Goal: Task Accomplishment & Management: Use online tool/utility

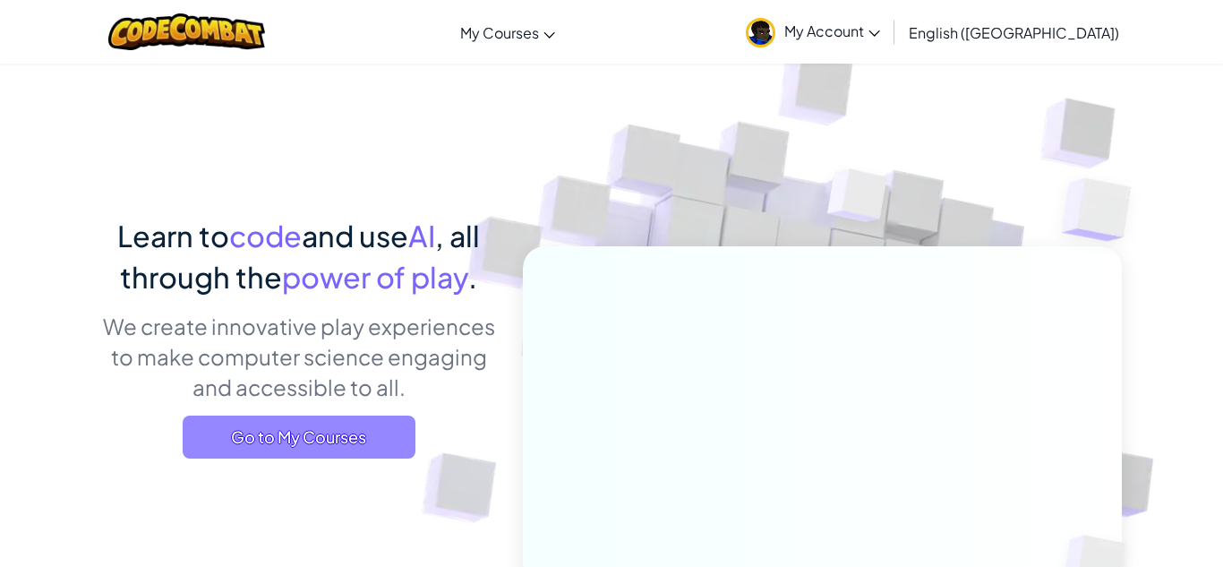
click at [326, 434] on span "Go to My Courses" at bounding box center [299, 436] width 233 height 43
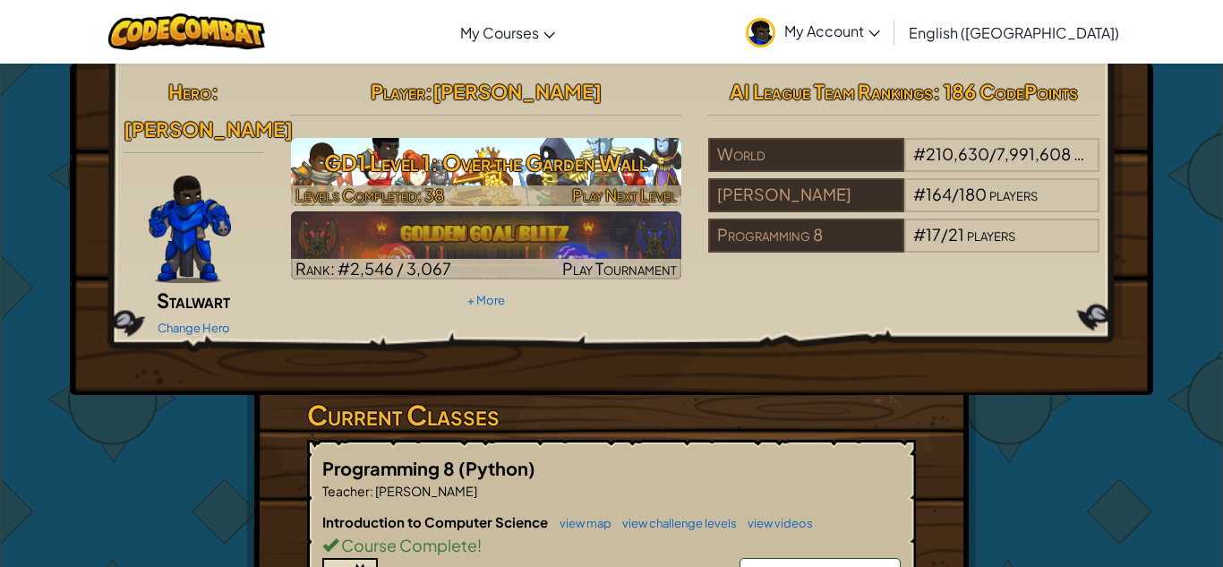
click at [491, 151] on h3 "GD1 Level 1: Over the Garden Wall" at bounding box center [486, 162] width 391 height 40
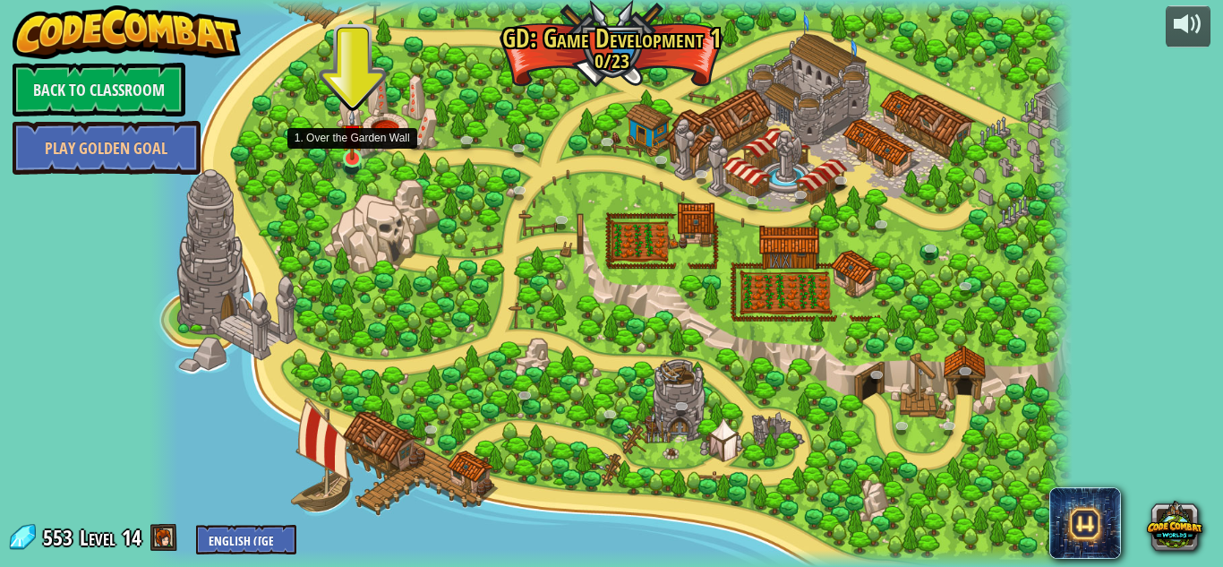
click at [347, 158] on img at bounding box center [352, 134] width 22 height 51
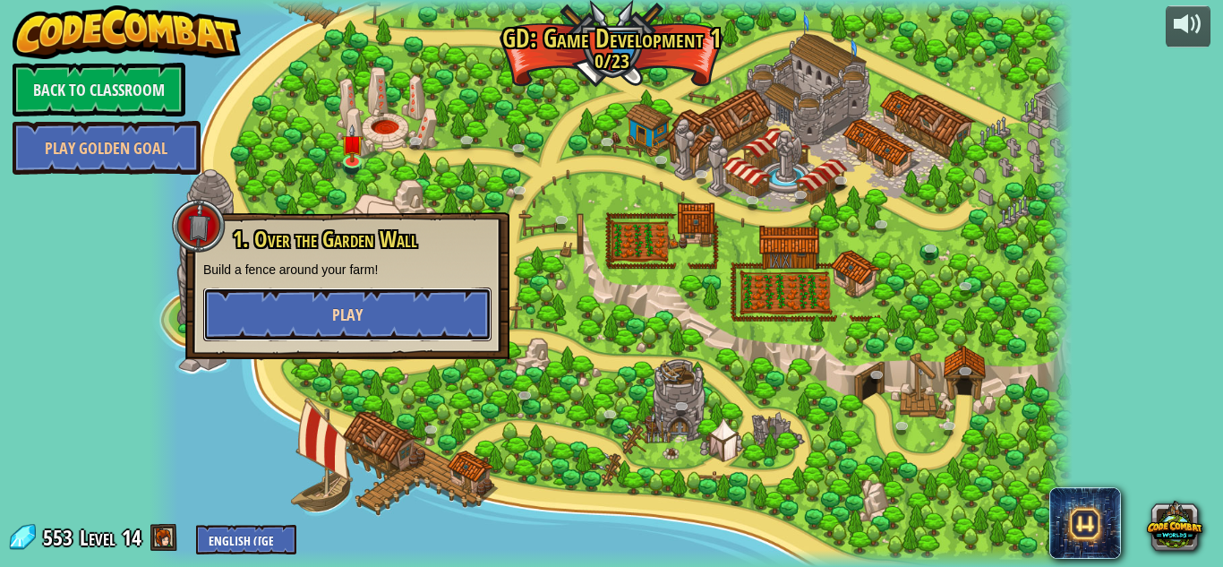
click at [360, 312] on span "Play" at bounding box center [347, 314] width 30 height 22
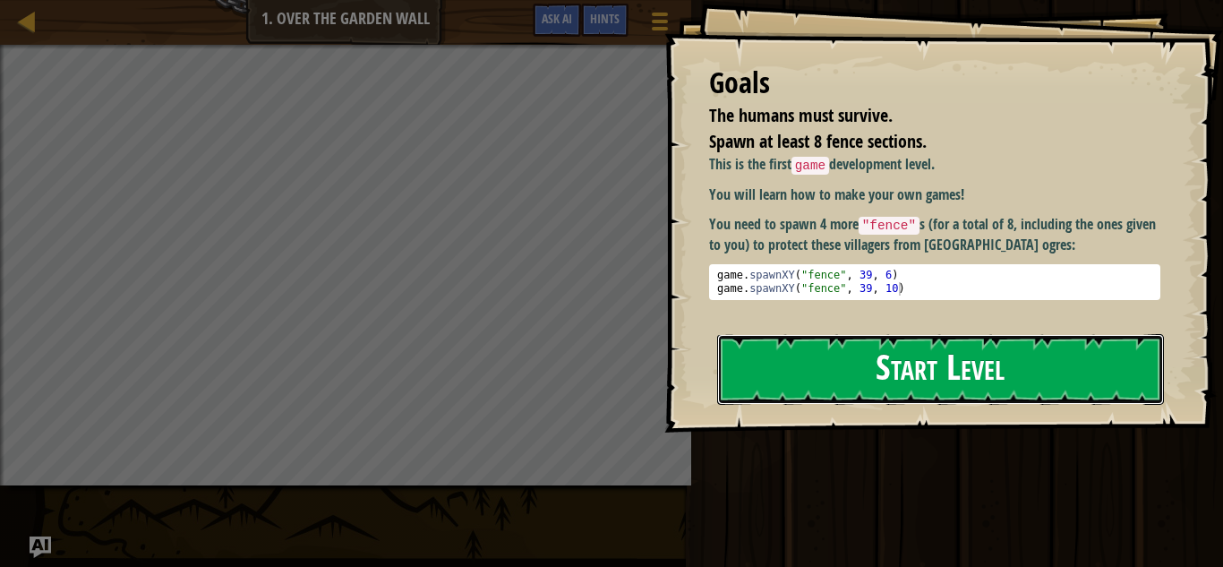
click at [916, 376] on button "Start Level" at bounding box center [940, 369] width 447 height 71
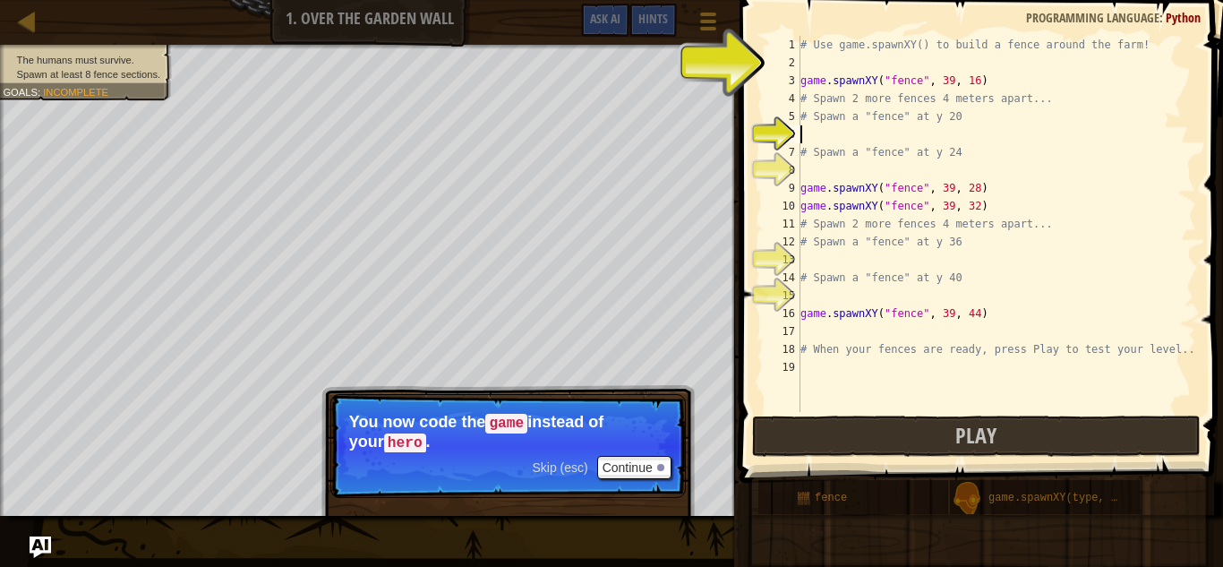
click at [870, 55] on div "# Use game.spawnXY() to build a fence around the farm! game . spawnXY ( "fence"…" at bounding box center [996, 242] width 399 height 412
type textarea "s"
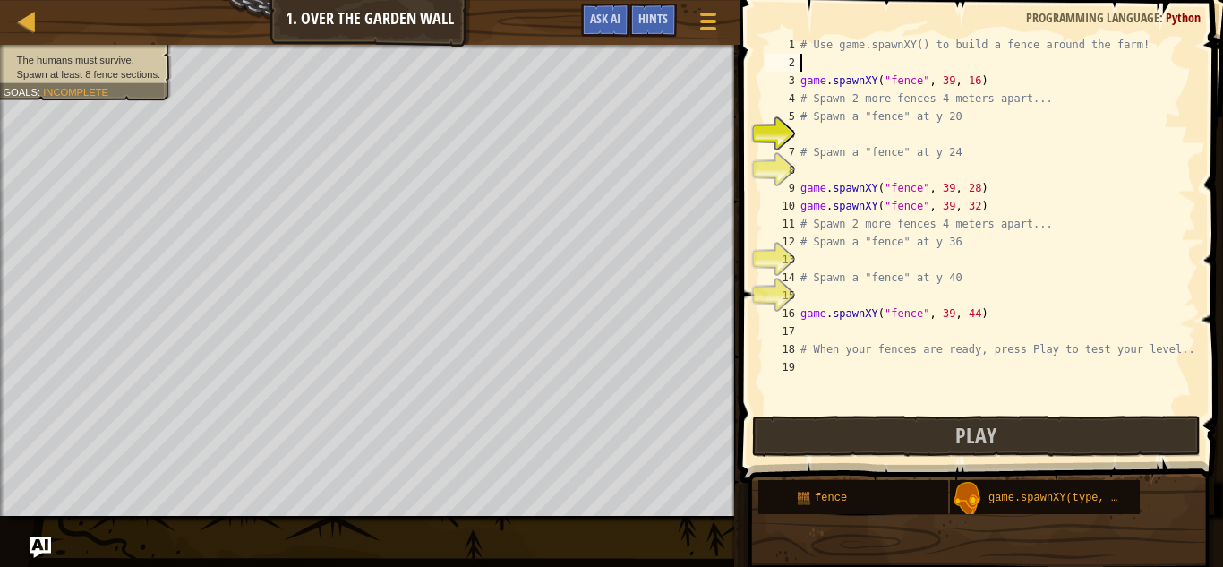
type textarea "# Use game.spawnXY() to build a fence around the farm!"
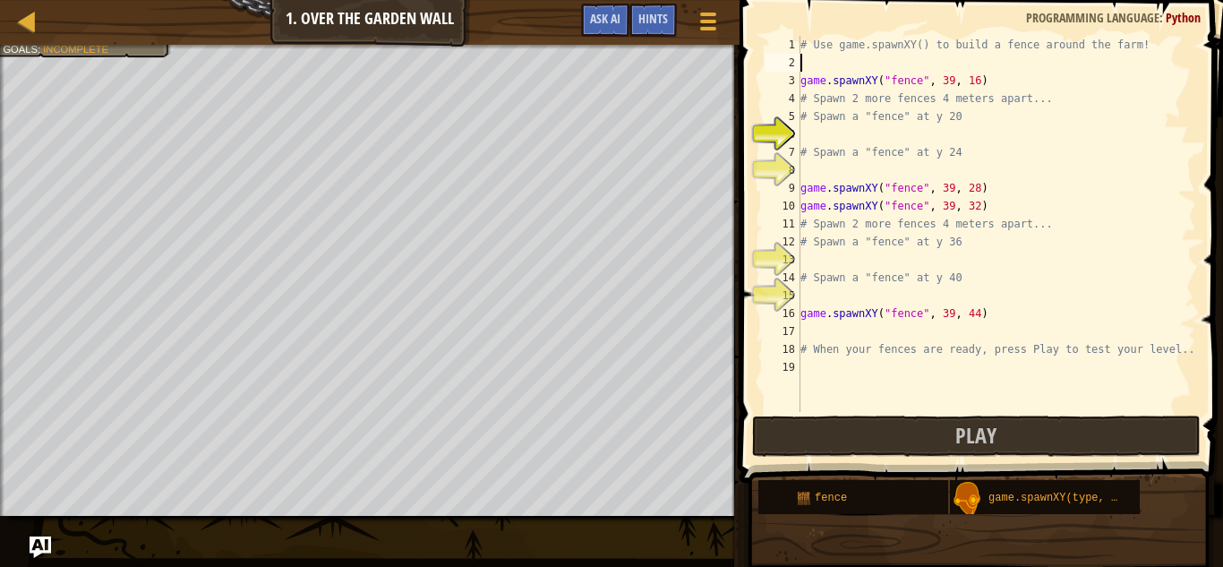
click at [1061, 97] on div "# Use game.spawnXY() to build a fence around the farm! game . spawnXY ( "fence"…" at bounding box center [996, 242] width 399 height 412
type textarea "# Spawn 2 more fences 4 meters apart..."
click at [847, 137] on div "# Use game.spawnXY() to build a fence around the farm! game . spawnXY ( "fence"…" at bounding box center [996, 242] width 399 height 412
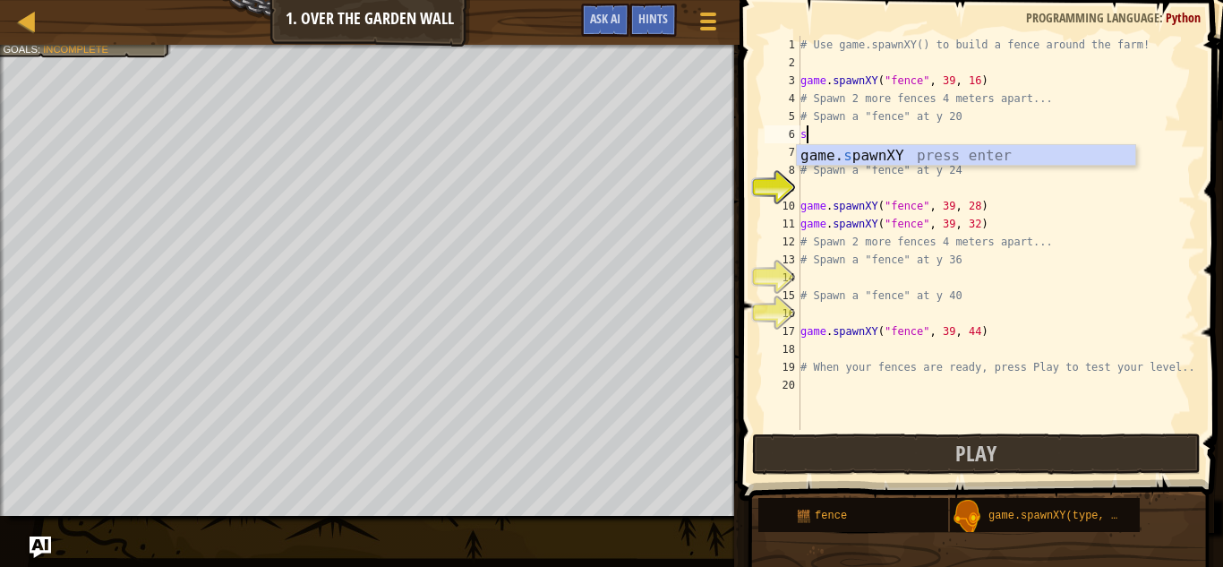
scroll to position [8, 1]
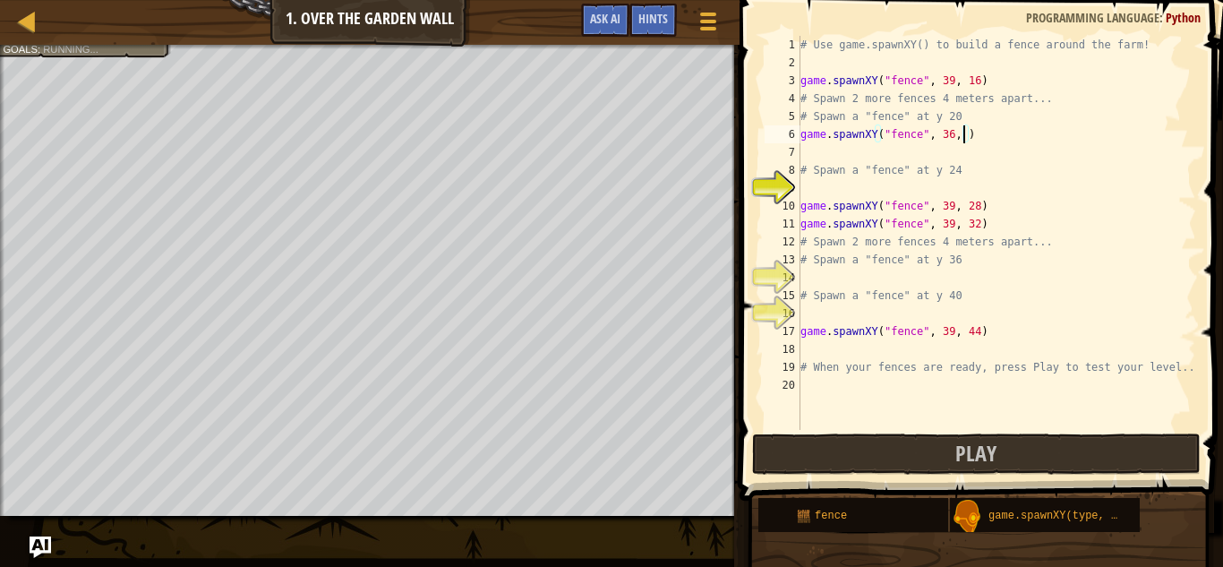
type textarea "game.spawnXY("fence", 36, 20)"
click at [874, 191] on div "# Use game.spawnXY() to build a fence around the farm! game . spawnXY ( "fence"…" at bounding box center [996, 251] width 399 height 430
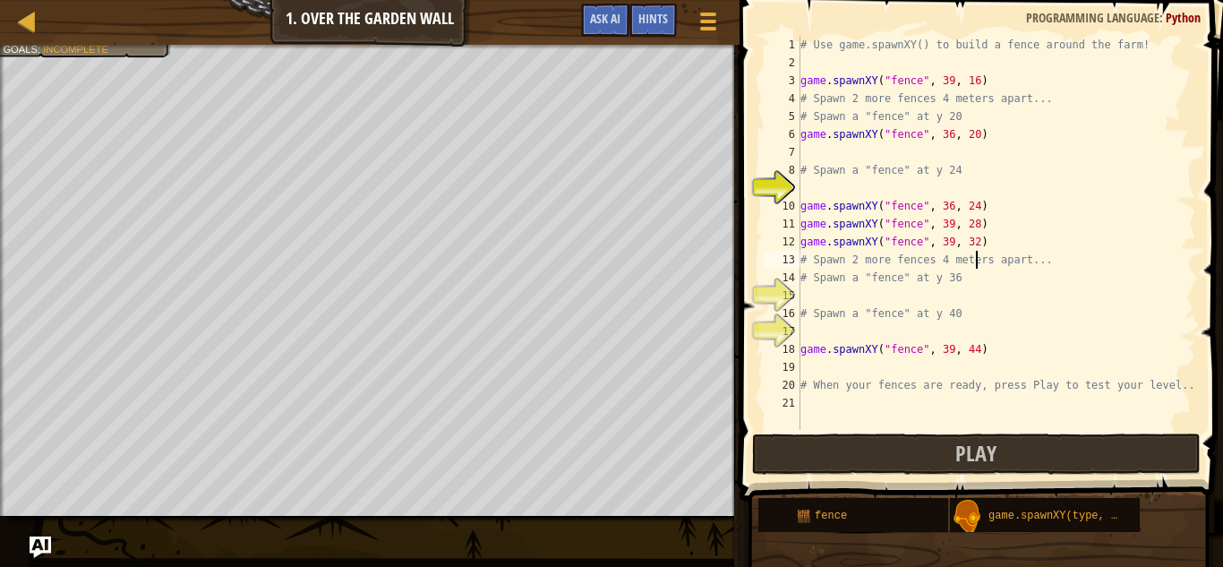
type textarea "# Spawn a "fence" at y 36"
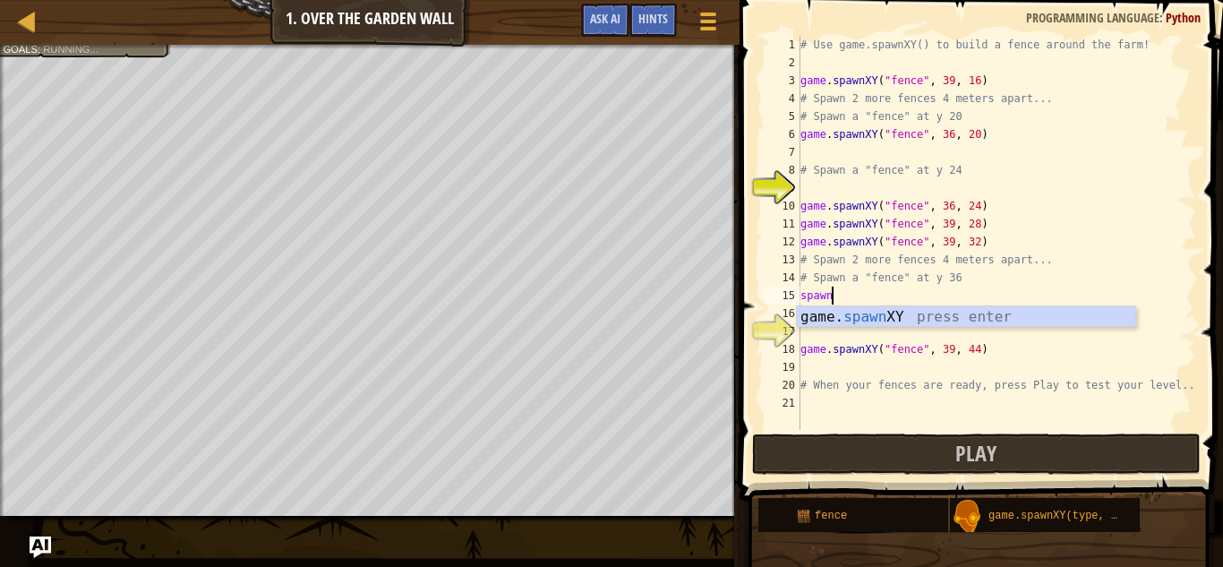
scroll to position [8, 4]
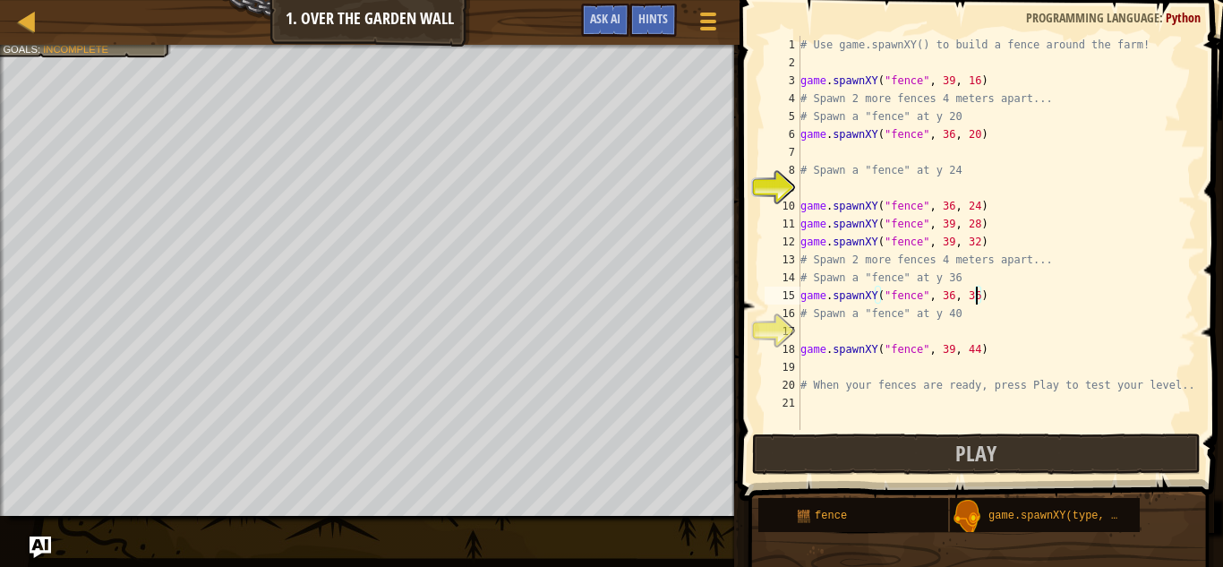
type textarea "# Spawn a "fence" at y 40"
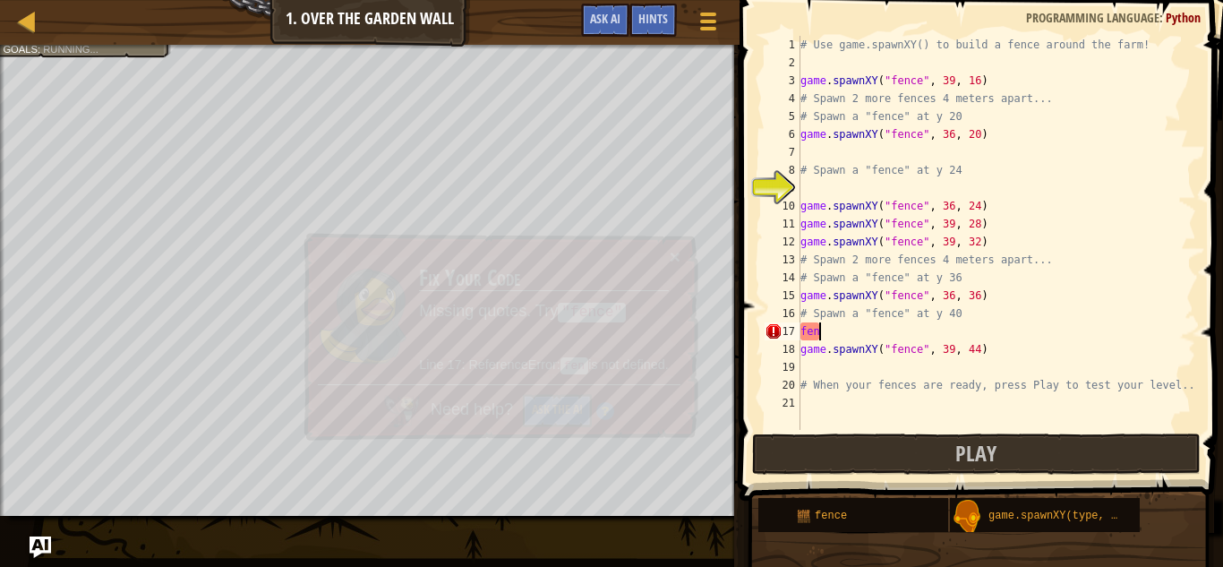
type textarea "f"
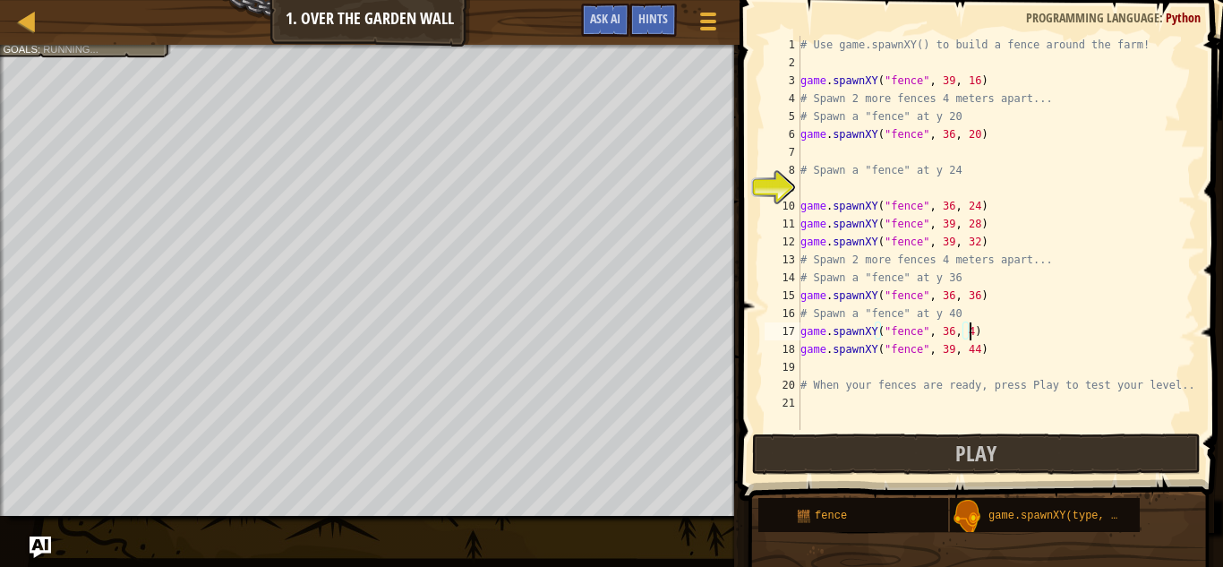
scroll to position [8, 25]
type textarea "game.spawnXY("fence", 36, 40)"
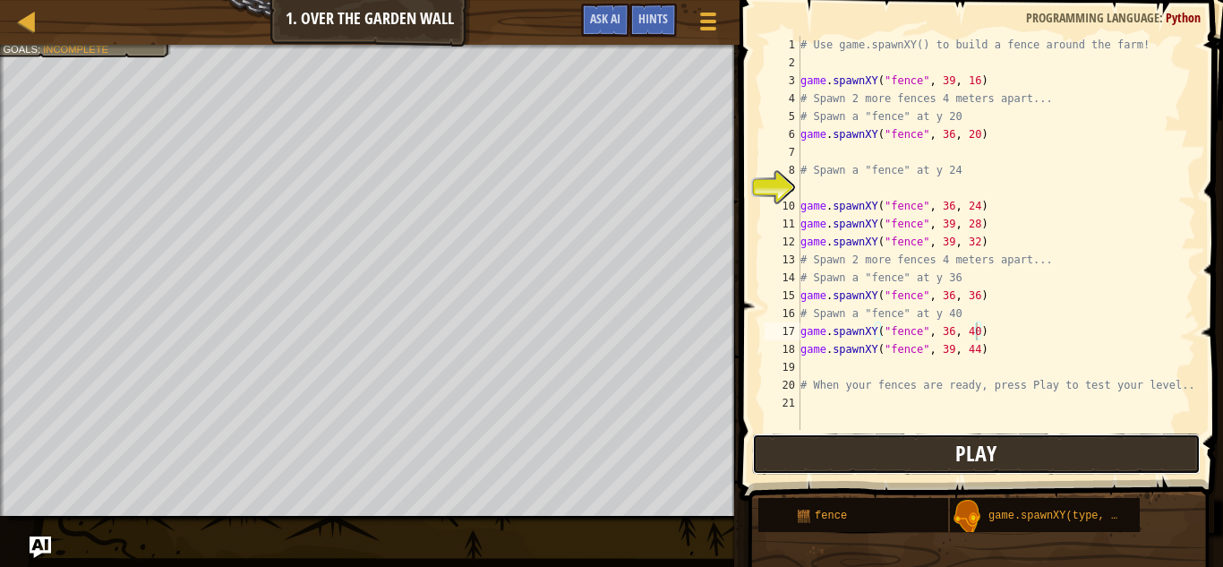
click at [849, 448] on button "Play" at bounding box center [976, 453] width 448 height 41
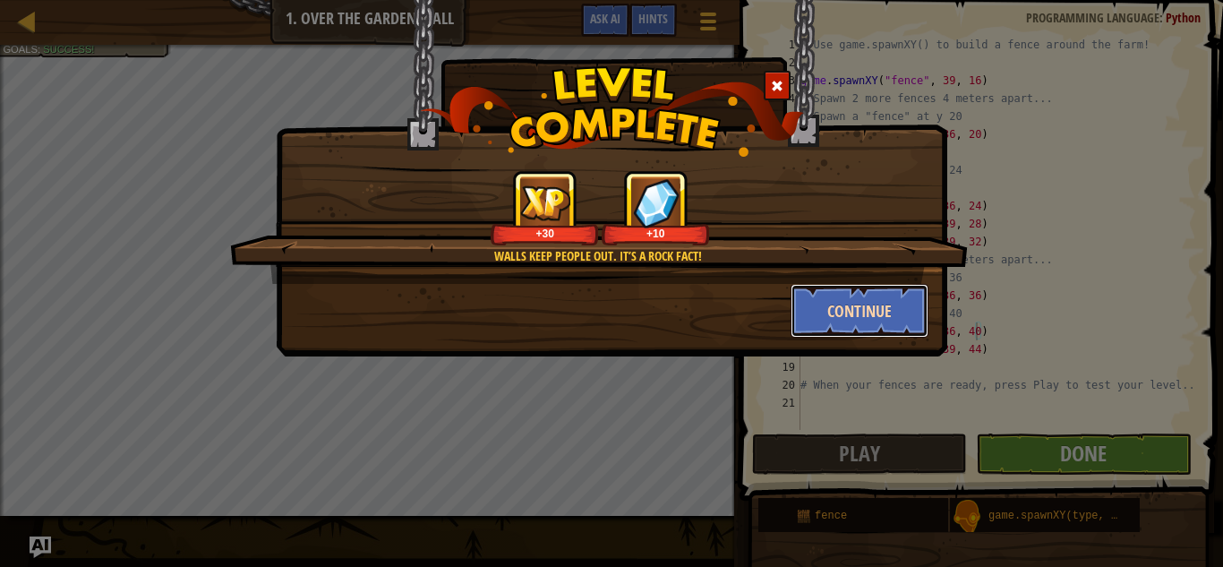
click at [865, 324] on button "Continue" at bounding box center [859, 311] width 139 height 54
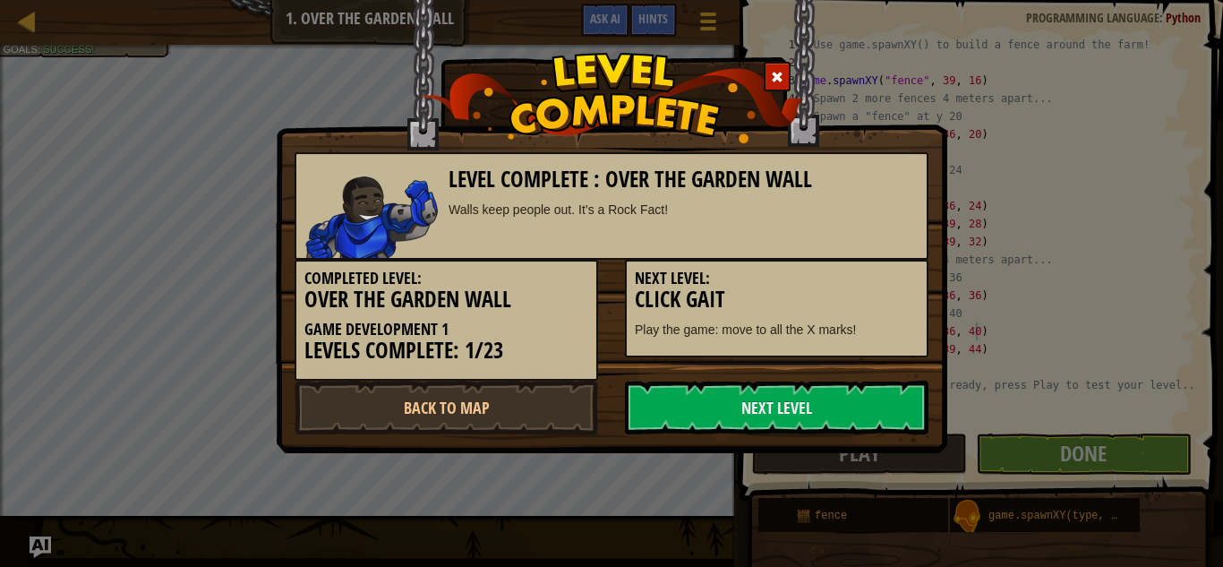
click at [872, 312] on div "Next Level: Click Gait Play the game: move to all the X marks!" at bounding box center [776, 309] width 303 height 98
click at [486, 413] on link "Back to Map" at bounding box center [445, 407] width 303 height 54
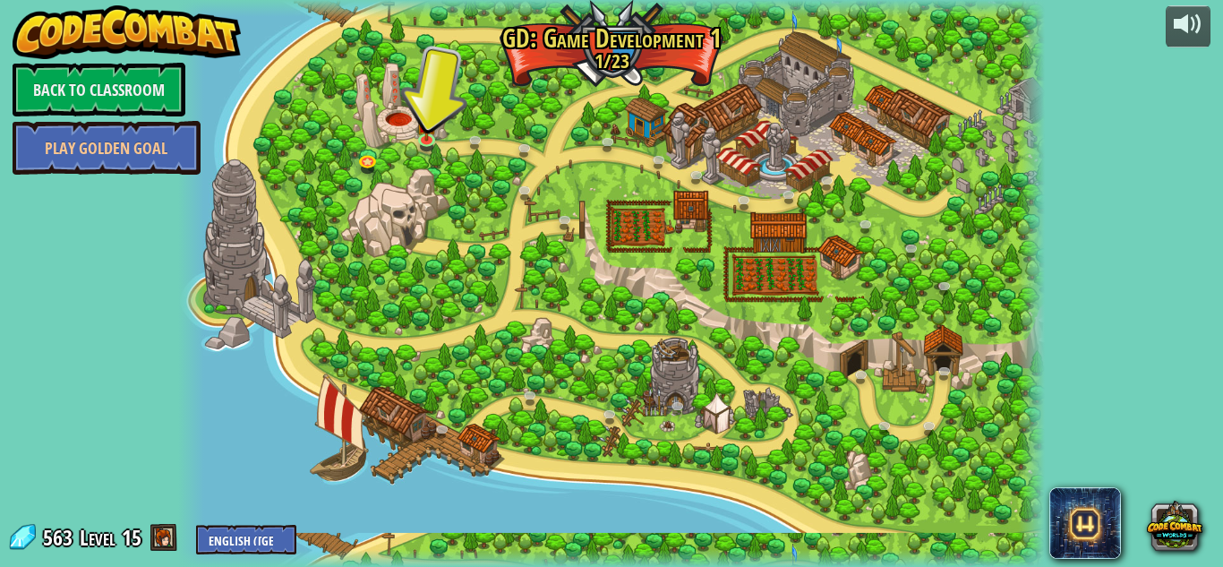
click at [462, 160] on div at bounding box center [611, 283] width 866 height 567
click at [423, 136] on img at bounding box center [427, 115] width 21 height 47
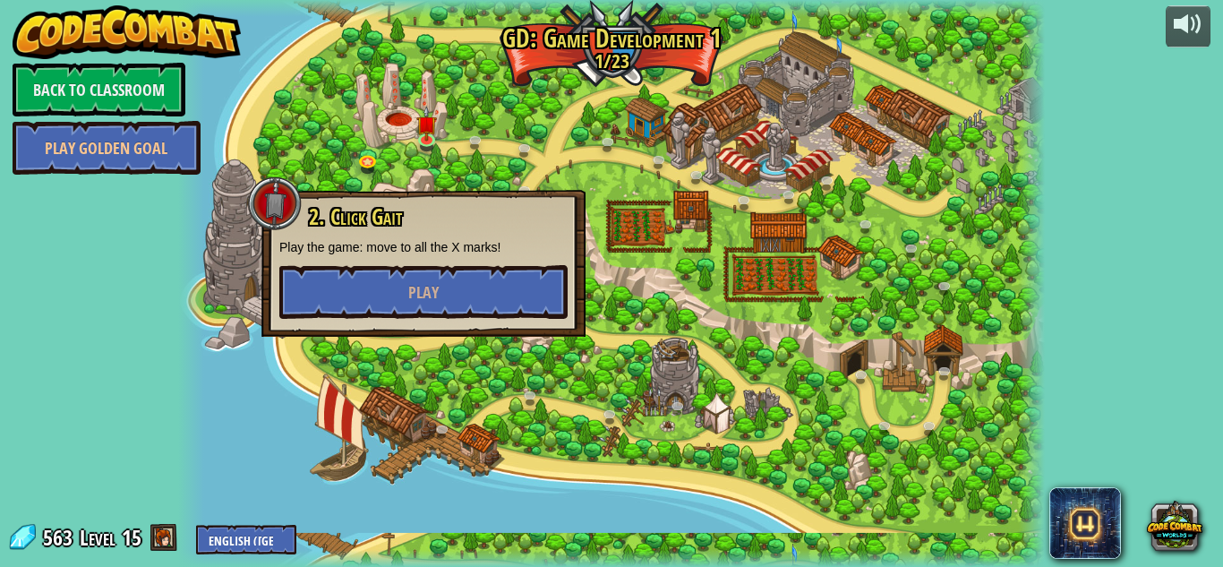
click at [460, 257] on div "2. Click Gait Play the game: move to all the X marks! Play" at bounding box center [423, 262] width 288 height 114
click at [450, 273] on button "Play" at bounding box center [423, 292] width 288 height 54
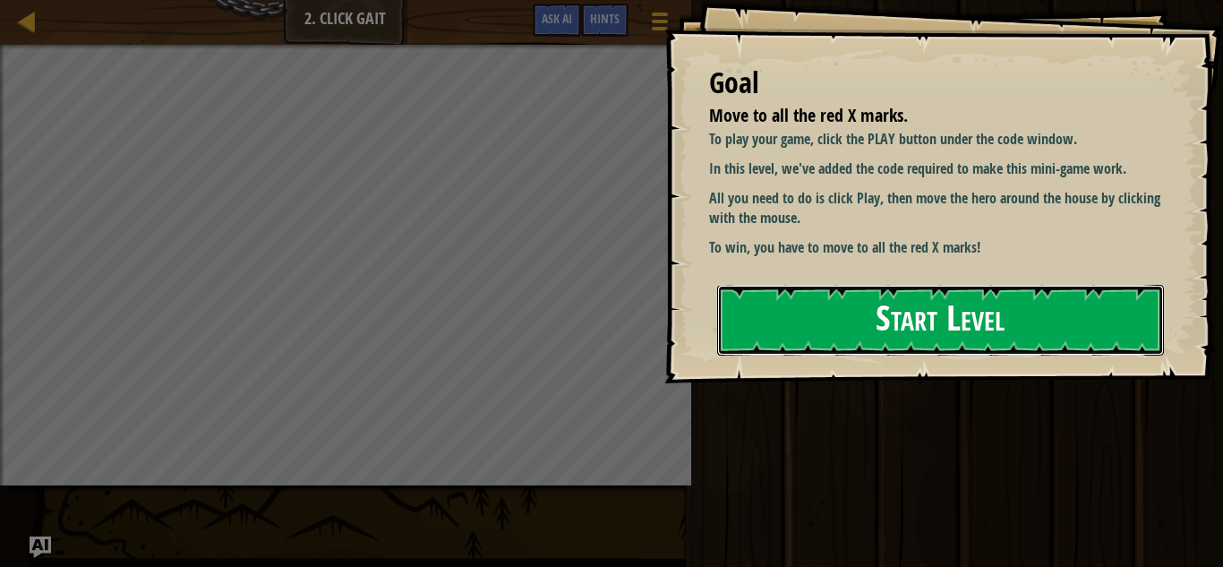
click at [869, 324] on button "Start Level" at bounding box center [940, 320] width 447 height 71
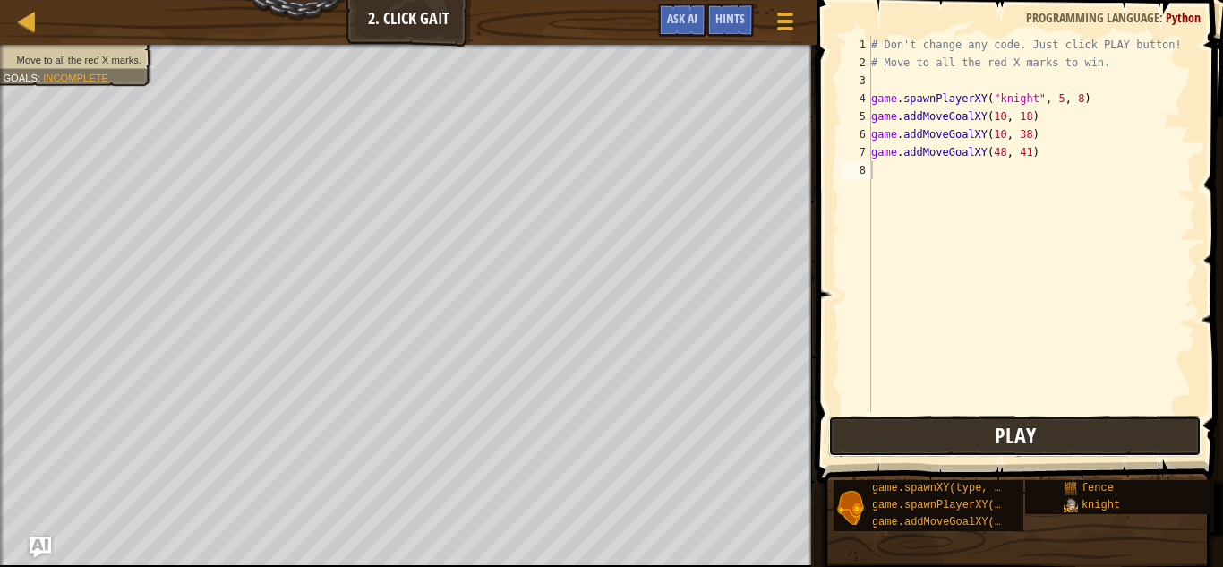
click at [947, 444] on button "Play" at bounding box center [1014, 435] width 373 height 41
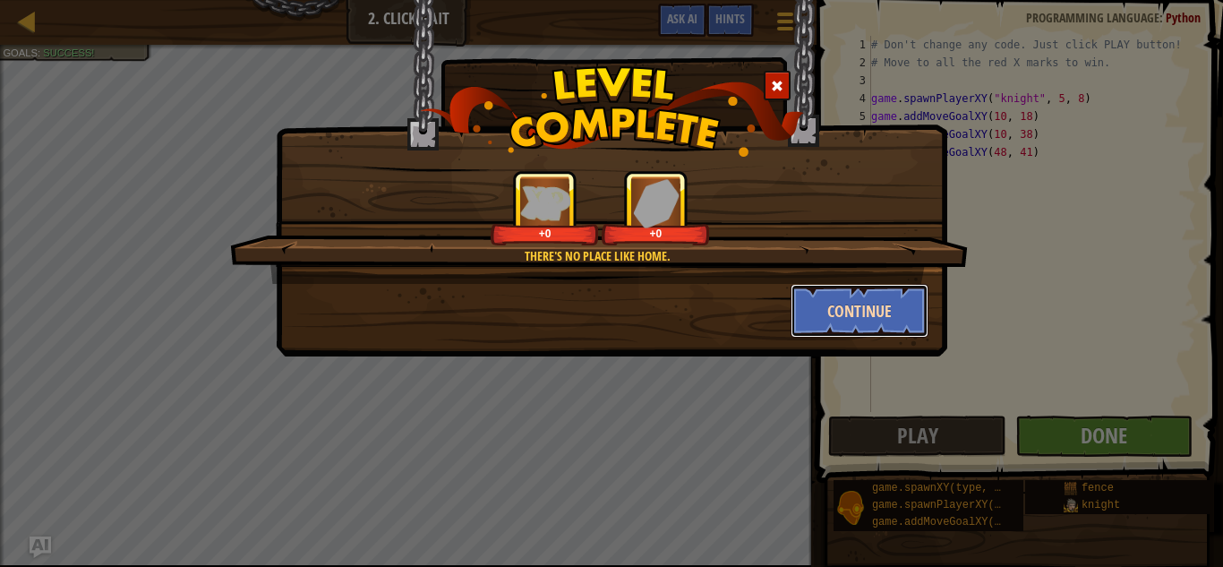
click at [856, 320] on button "Continue" at bounding box center [859, 311] width 139 height 54
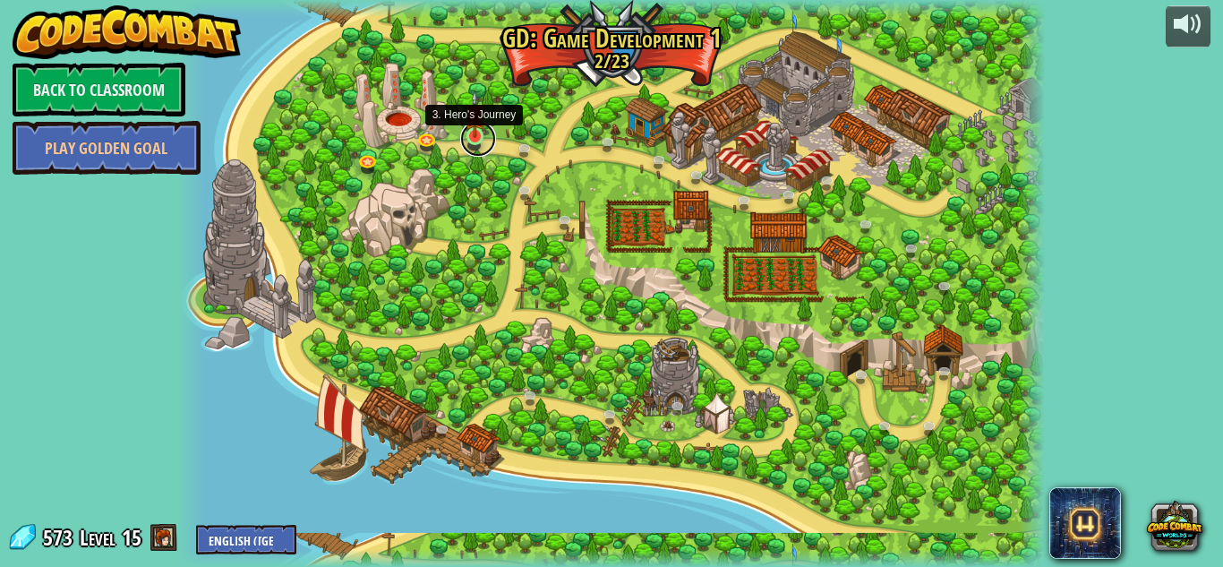
click at [475, 146] on link at bounding box center [478, 139] width 36 height 36
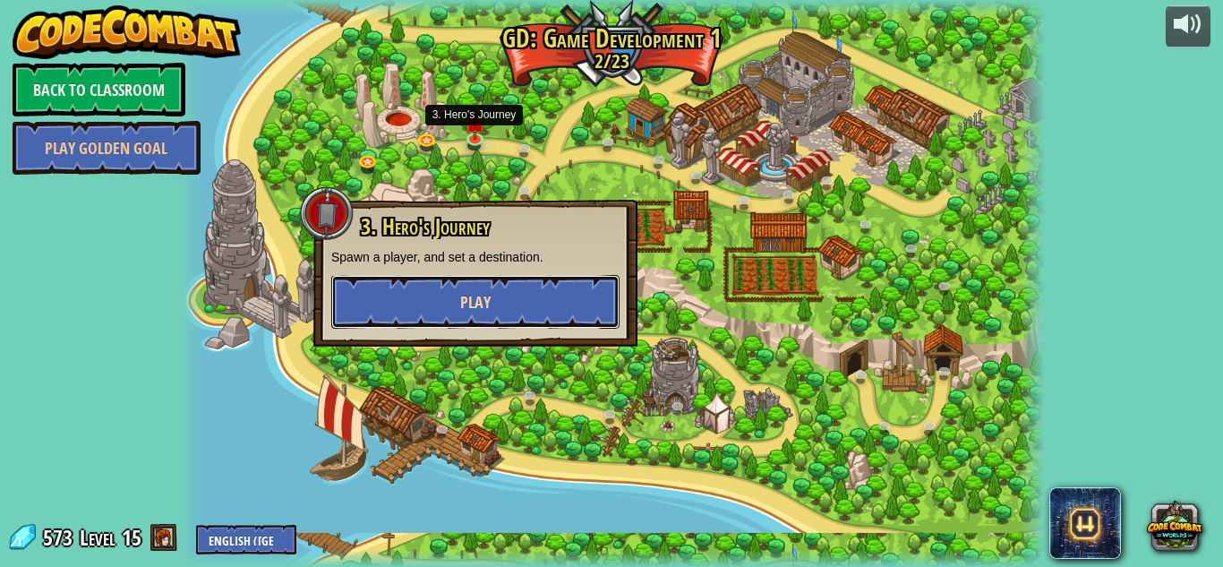
click at [454, 300] on button "Play" at bounding box center [475, 302] width 288 height 54
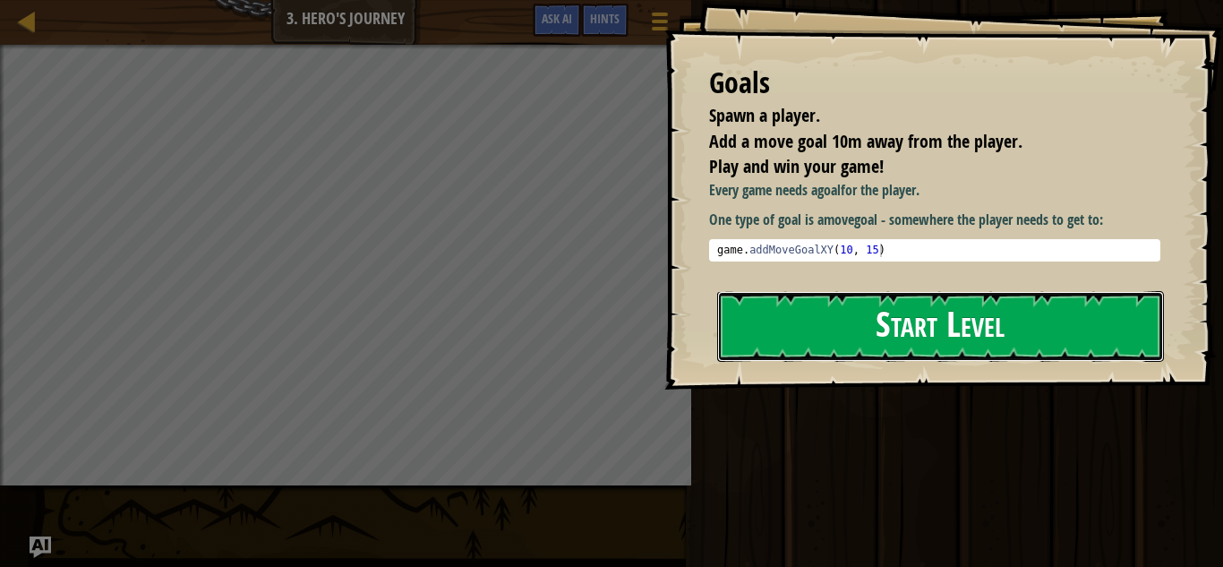
click at [952, 326] on button "Start Level" at bounding box center [940, 326] width 447 height 71
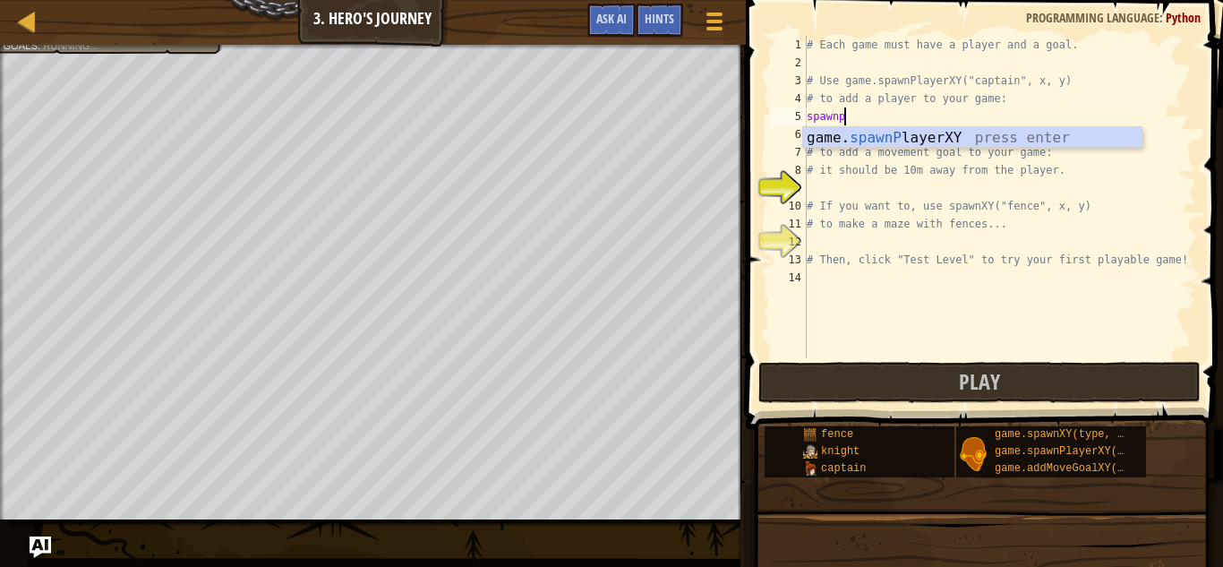
scroll to position [8, 5]
type textarea "player = game.spawnPlayerXY("captain", 36, 30)"
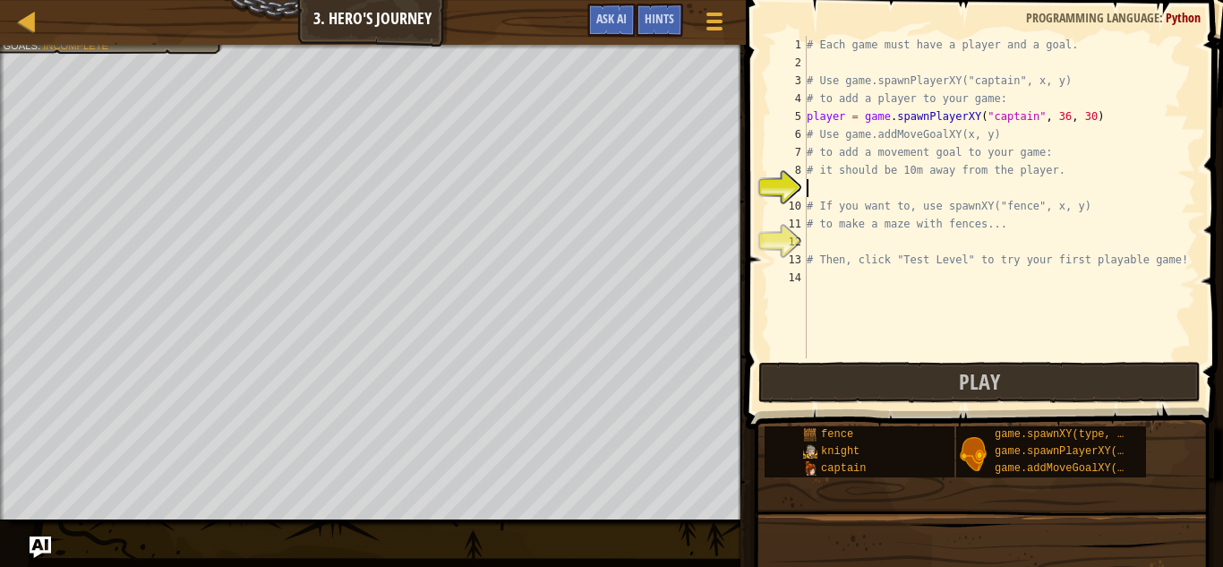
click at [918, 187] on div "# Each game must have a player and a goal. # Use game.spawnPlayerXY("captain", …" at bounding box center [999, 215] width 393 height 358
type textarea "game.addMoveGoalXY(26, 20)"
click at [967, 243] on div "# Each game must have a player and a goal. # Use game.spawnPlayerXY("captain", …" at bounding box center [999, 215] width 393 height 358
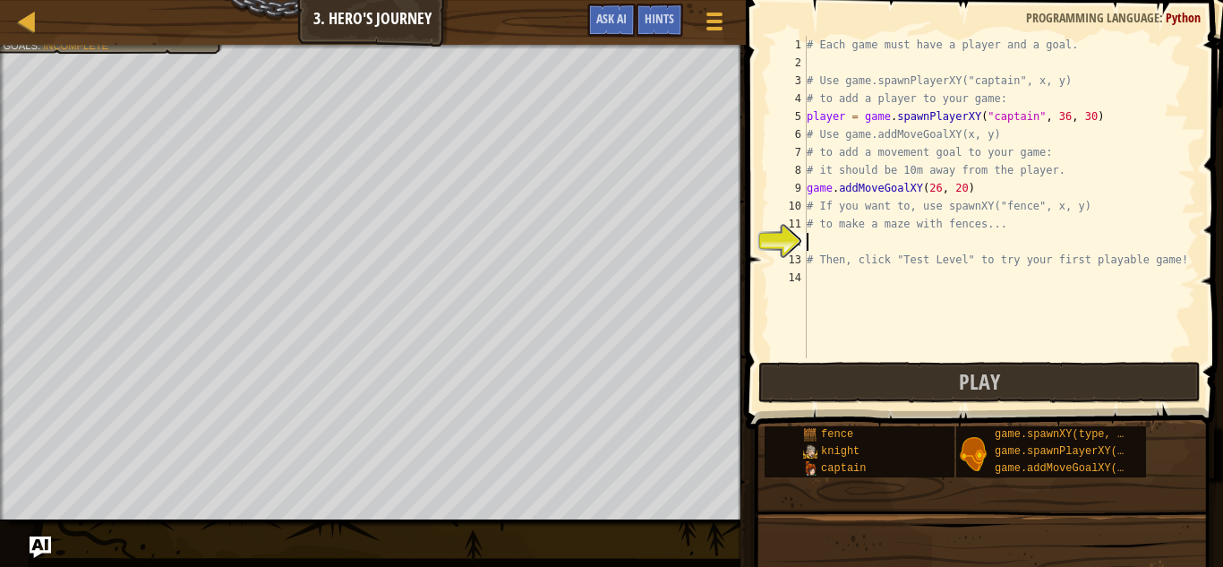
scroll to position [8, 0]
click at [923, 383] on button "Play" at bounding box center [979, 382] width 442 height 41
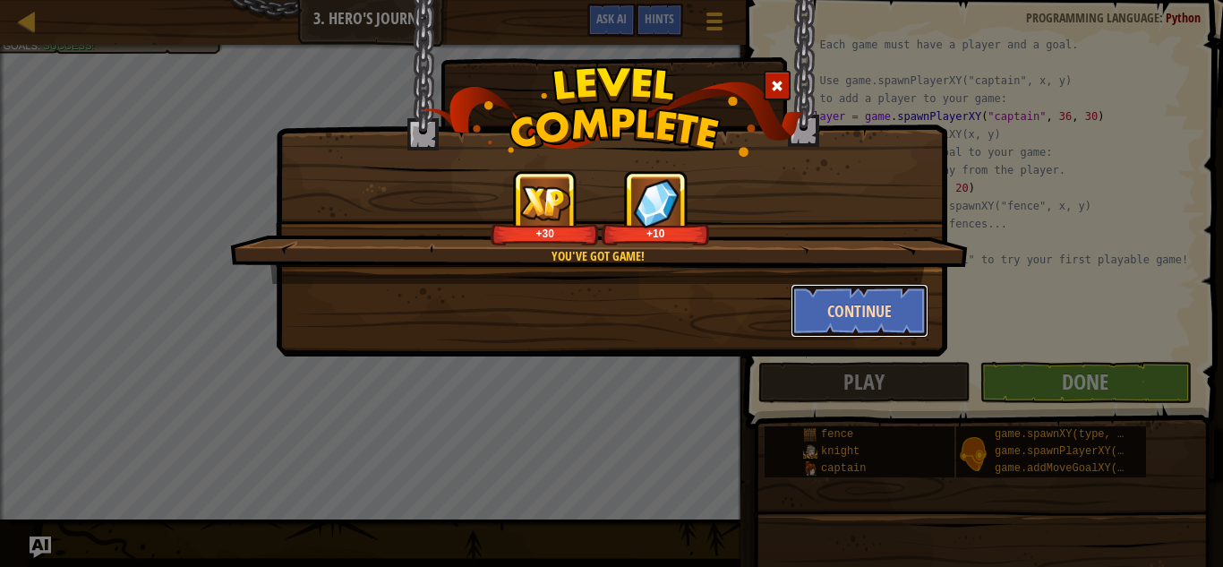
click at [885, 320] on button "Continue" at bounding box center [859, 311] width 139 height 54
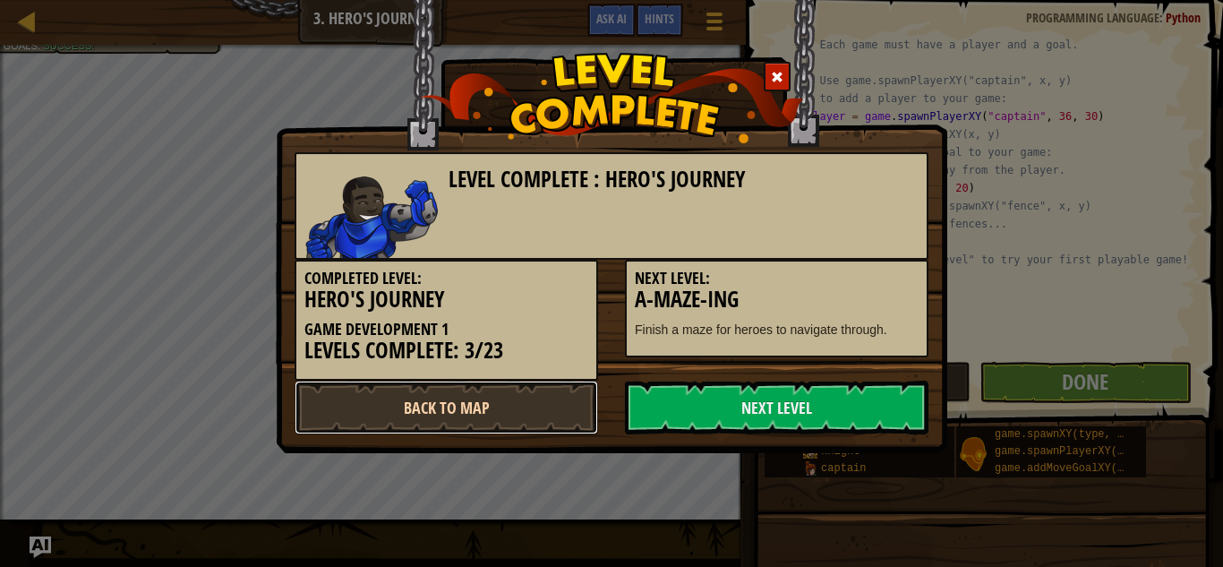
click at [444, 409] on link "Back to Map" at bounding box center [445, 407] width 303 height 54
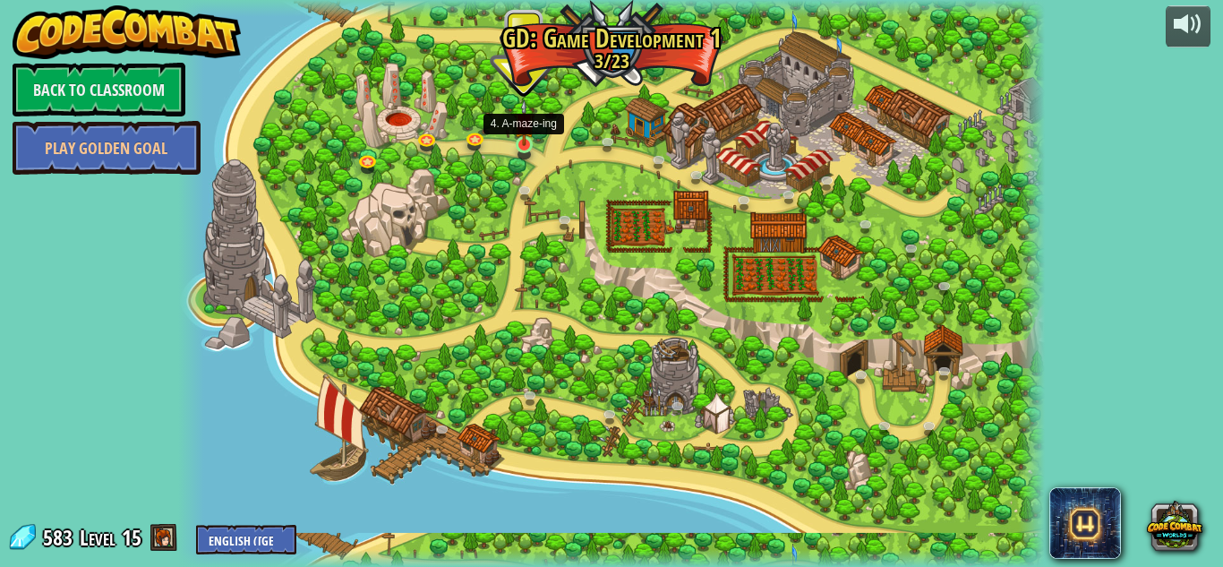
click at [528, 143] on img at bounding box center [524, 122] width 21 height 47
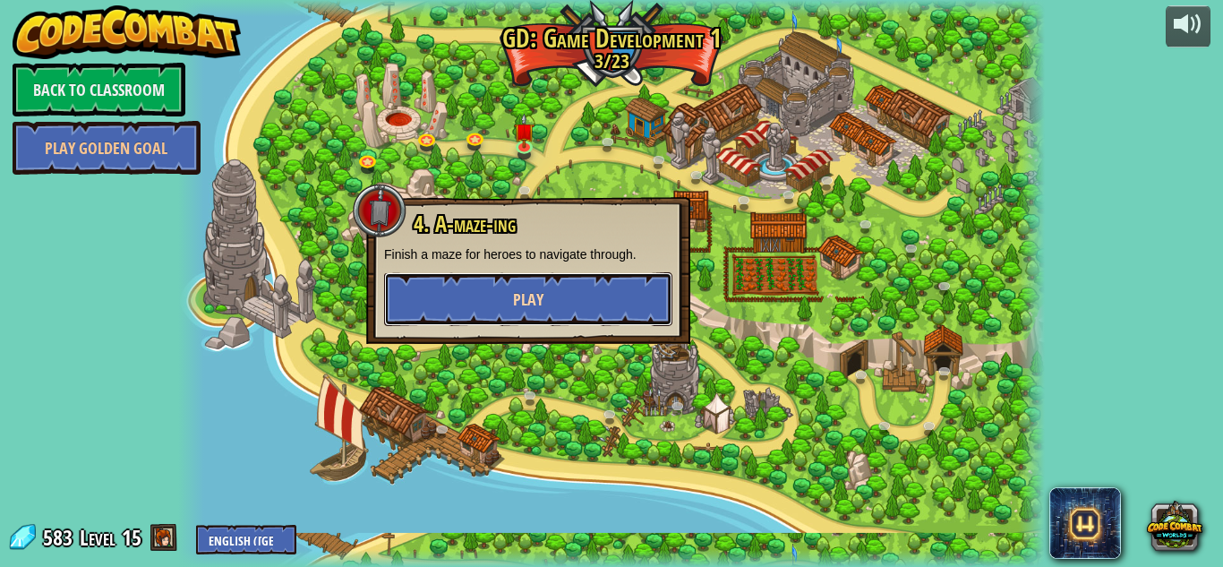
click at [560, 312] on button "Play" at bounding box center [528, 299] width 288 height 54
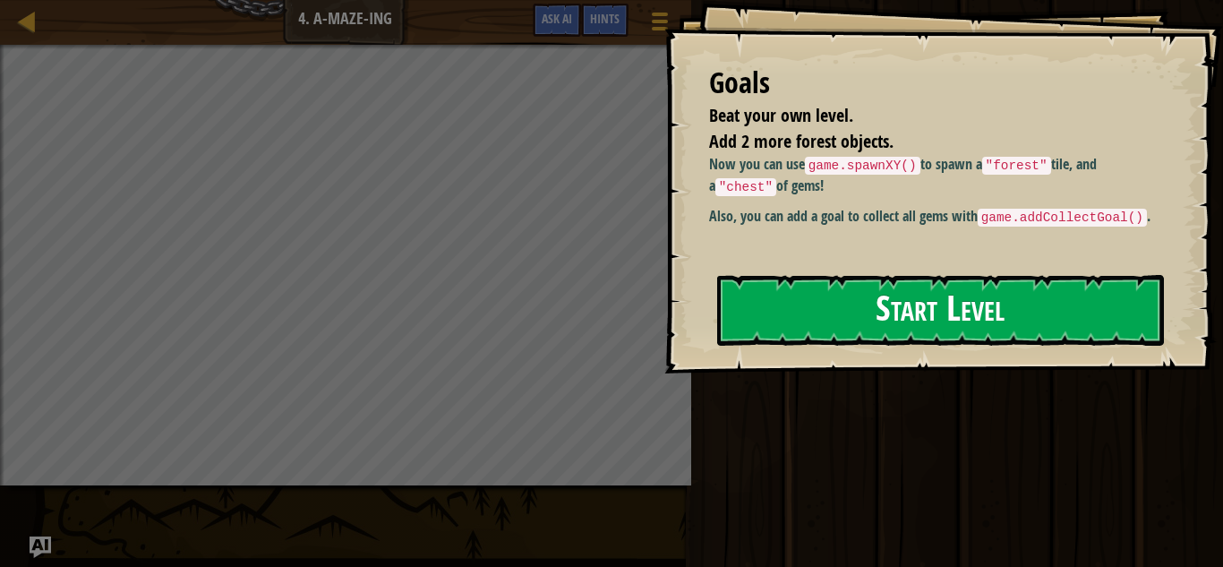
click at [851, 320] on button "Start Level" at bounding box center [940, 310] width 447 height 71
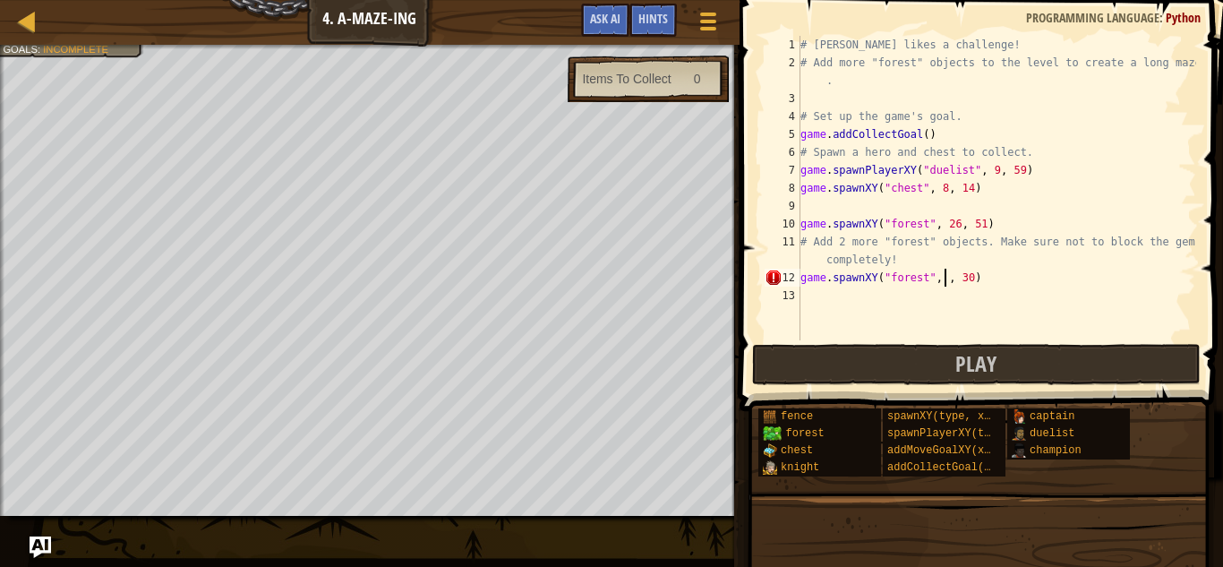
scroll to position [8, 22]
type textarea "game.spawnXY("forest", 45, 30)"
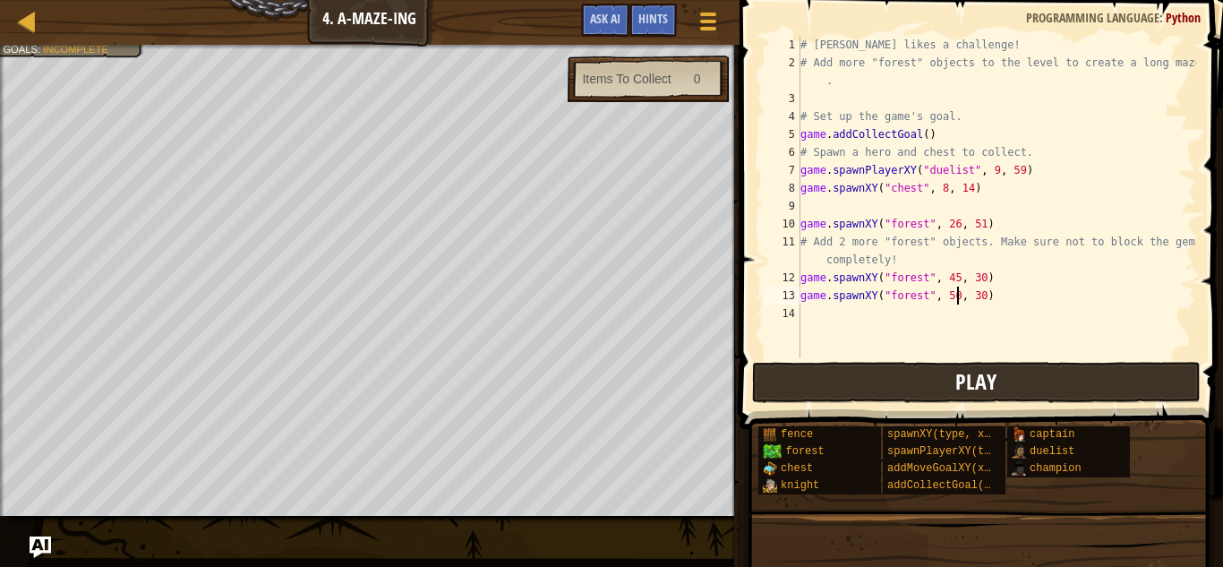
type textarea "game.spawnXY("forest", 50, 30)"
click at [947, 380] on button "Play" at bounding box center [976, 382] width 448 height 41
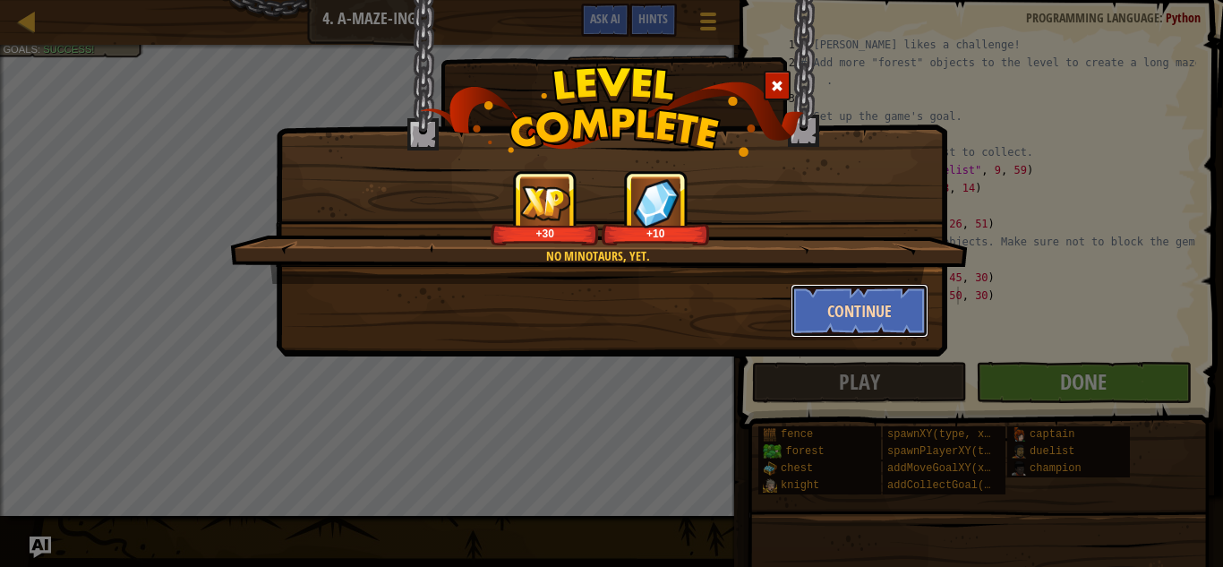
click at [858, 313] on button "Continue" at bounding box center [859, 311] width 139 height 54
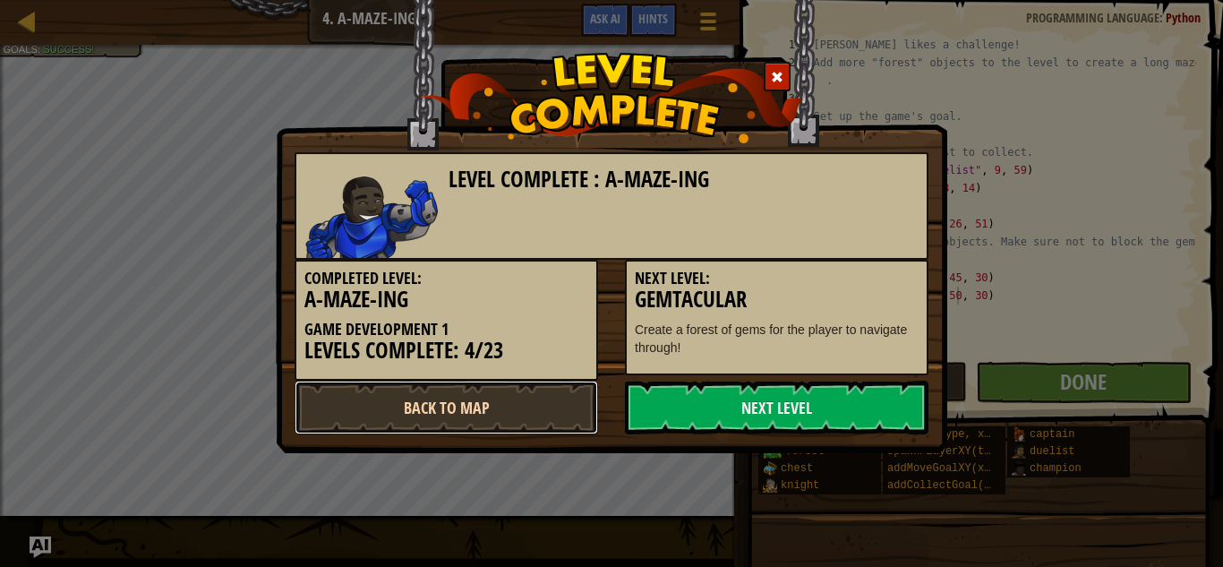
click at [514, 419] on link "Back to Map" at bounding box center [445, 407] width 303 height 54
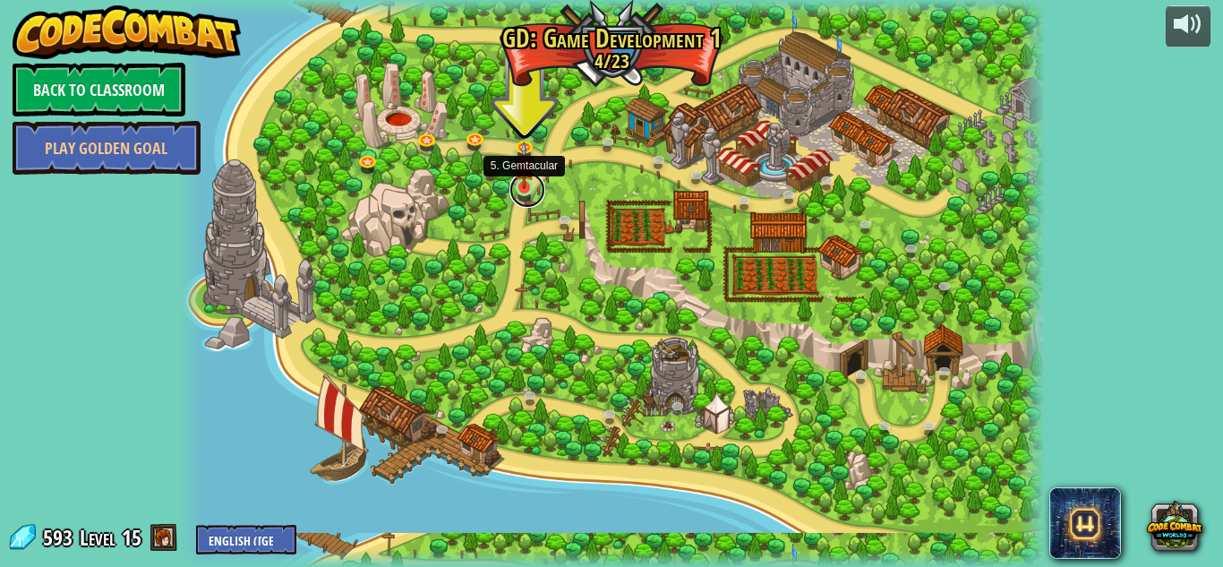
click at [528, 190] on link at bounding box center [527, 190] width 36 height 36
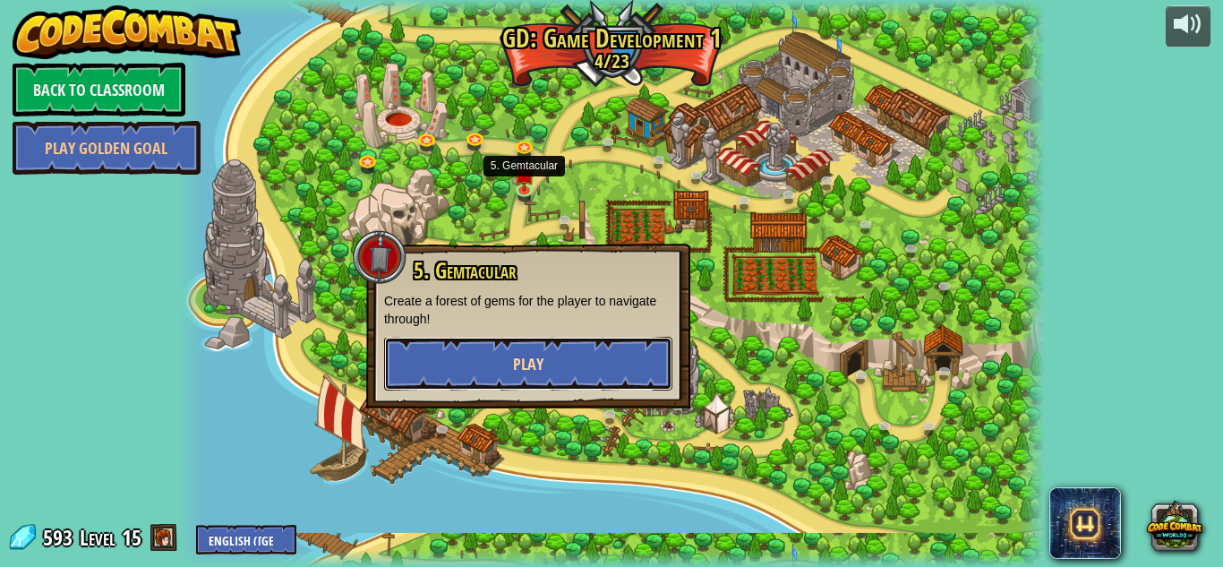
click at [567, 368] on button "Play" at bounding box center [528, 364] width 288 height 54
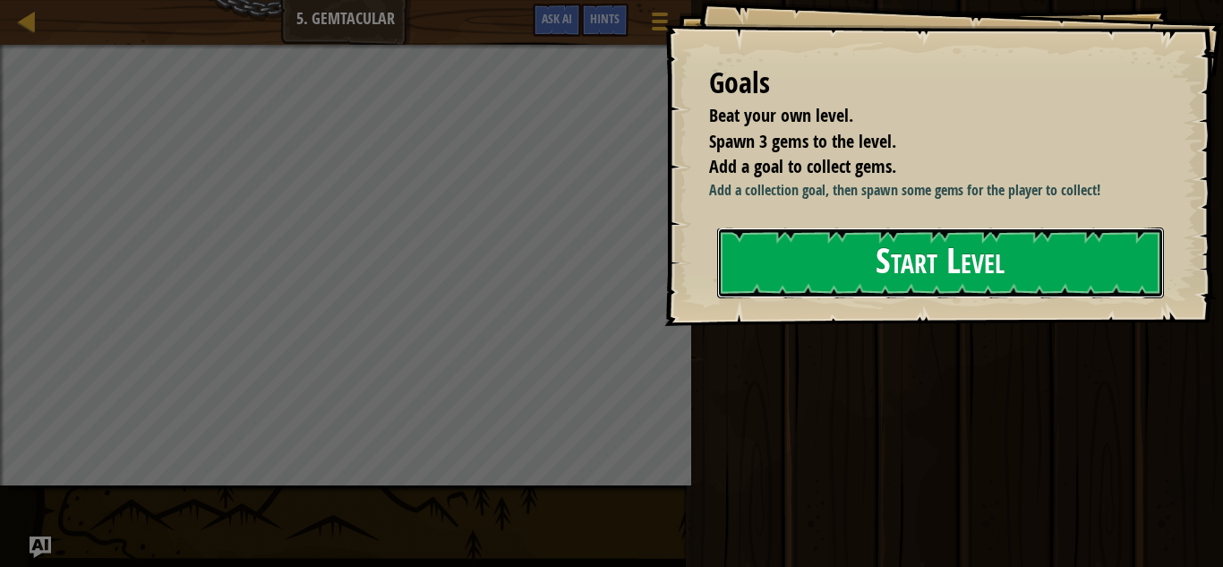
click at [859, 257] on button "Start Level" at bounding box center [940, 262] width 447 height 71
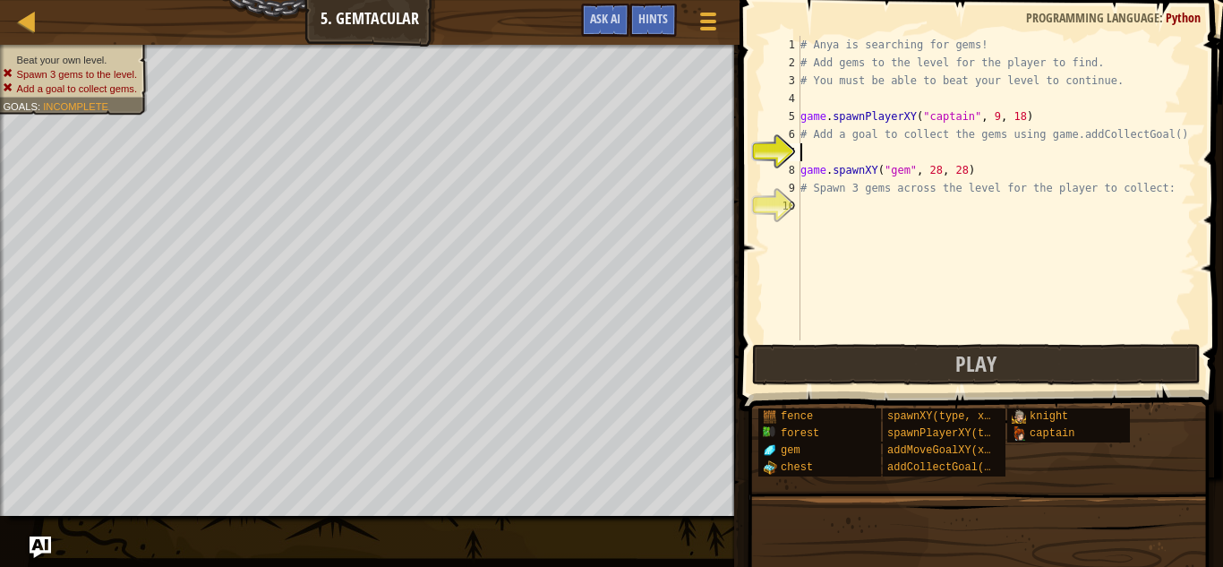
scroll to position [8, 0]
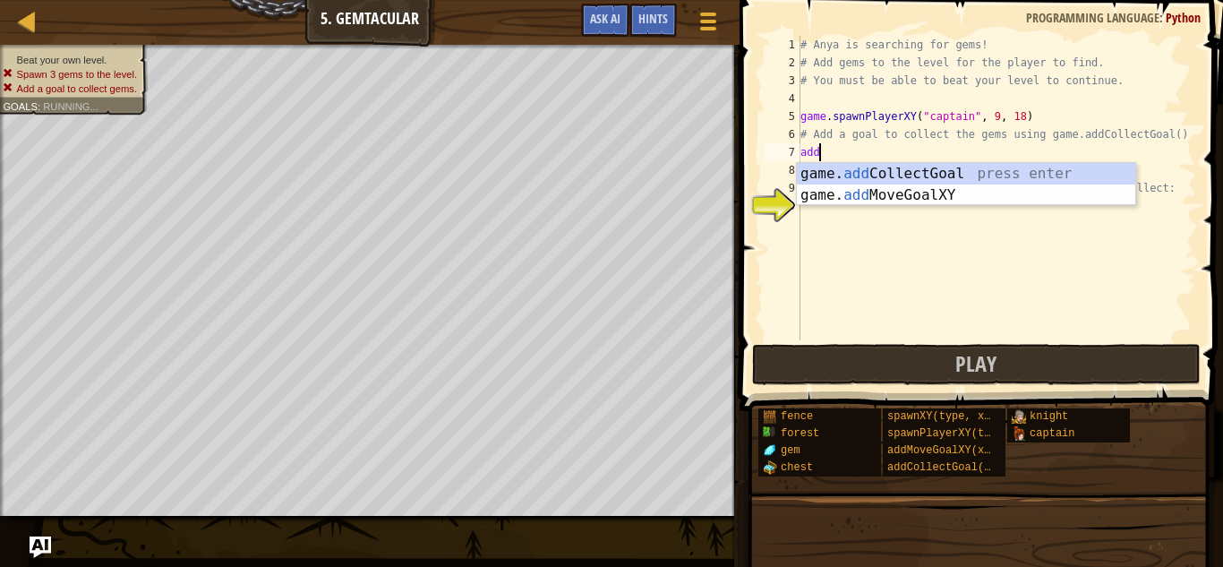
type textarea "addc"
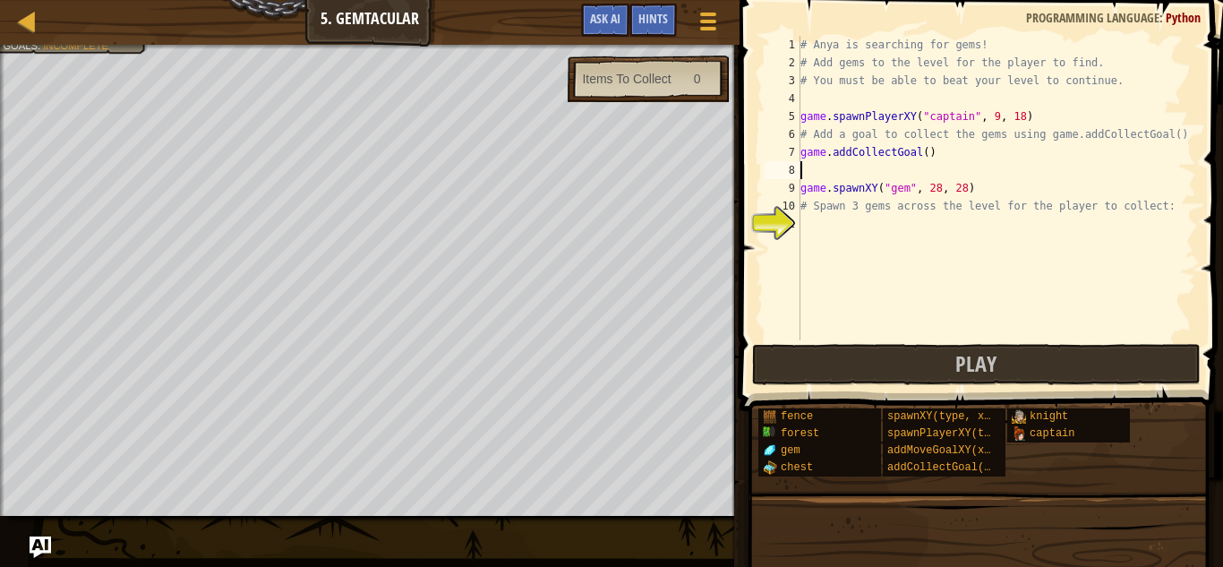
type textarea "game.addCollectGoal()"
type textarea "game.spawnXY("gem", 28, 28)"
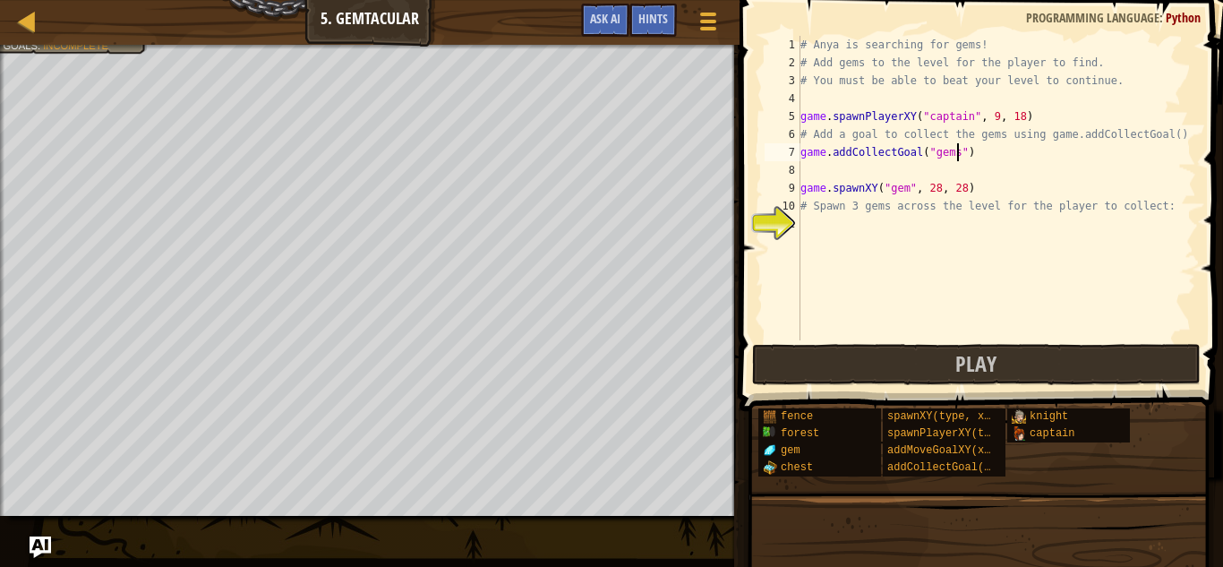
scroll to position [8, 22]
type textarea "game.addCollectGoal()"
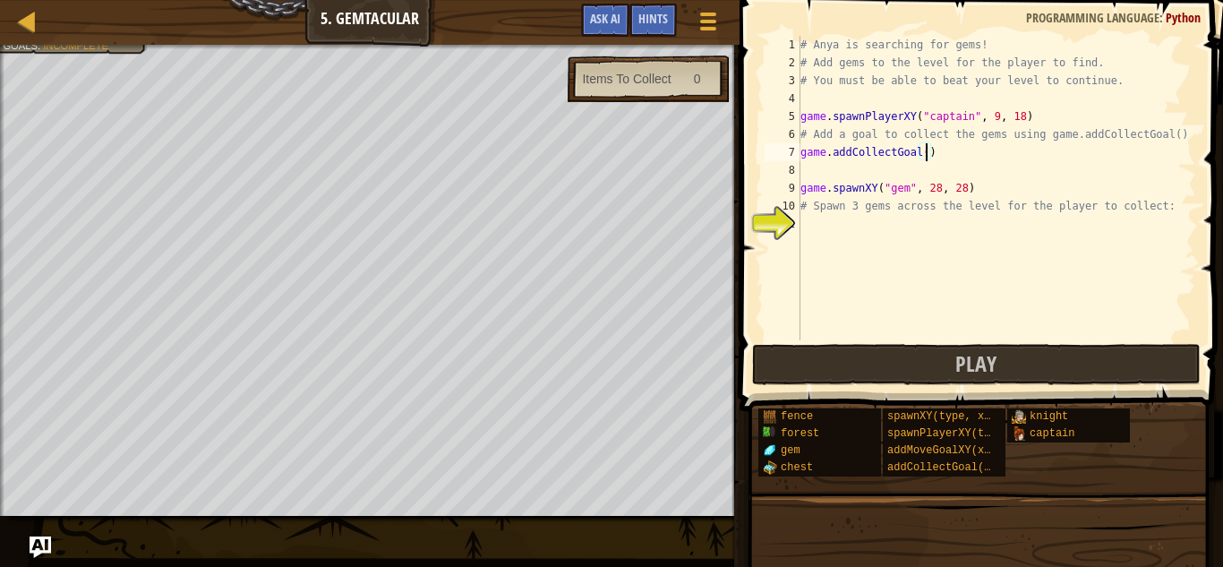
click at [859, 223] on div "# Anya is searching for gems! # Add gems to the level for the player to find. #…" at bounding box center [996, 206] width 399 height 340
type textarea "game.spawnXY("gem", 29, 29)"
click at [866, 252] on div "# Anya is searching for gems! # Add gems to the level for the player to find. #…" at bounding box center [996, 206] width 399 height 340
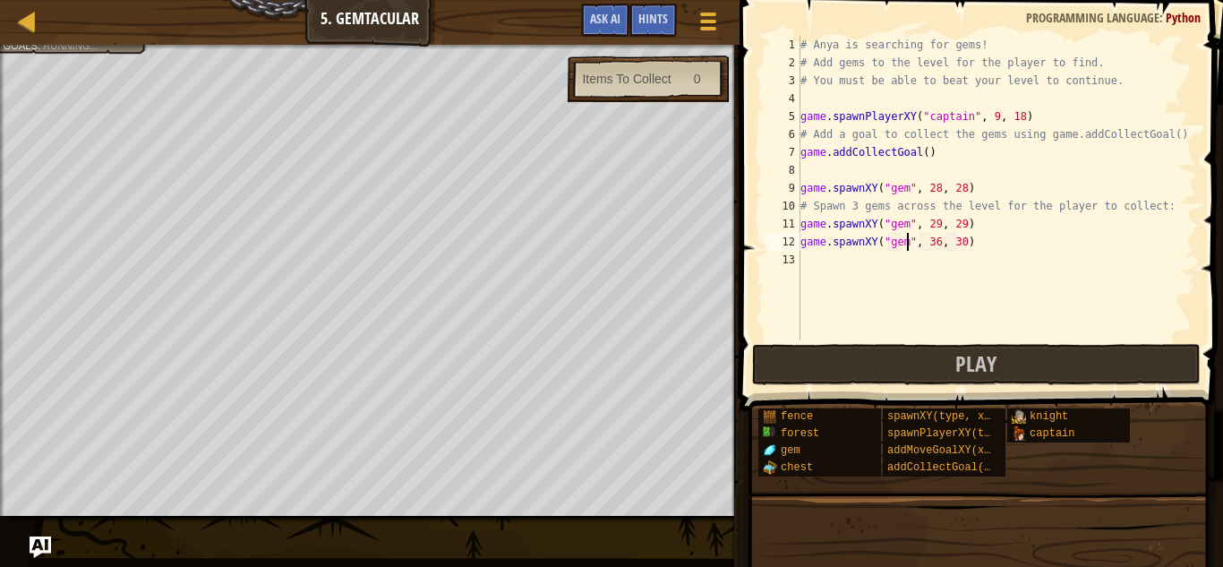
scroll to position [8, 15]
type textarea "game.spawnXY("gem", 29, 30)"
type textarea "game.spawnXY("gem", 29, 28)"
click at [899, 367] on button "Play" at bounding box center [976, 364] width 448 height 41
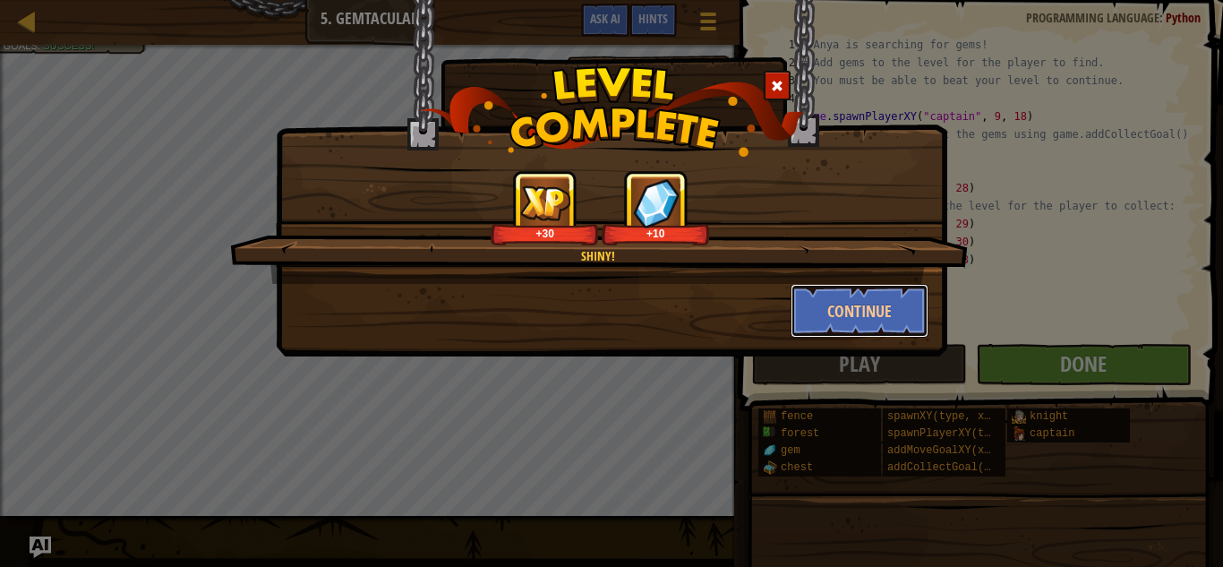
drag, startPoint x: 883, startPoint y: 320, endPoint x: 802, endPoint y: 90, distance: 243.7
click at [802, 90] on div "Shiny! +30 +10 Continue" at bounding box center [611, 133] width 671 height 268
click at [847, 320] on button "Continue" at bounding box center [859, 311] width 139 height 54
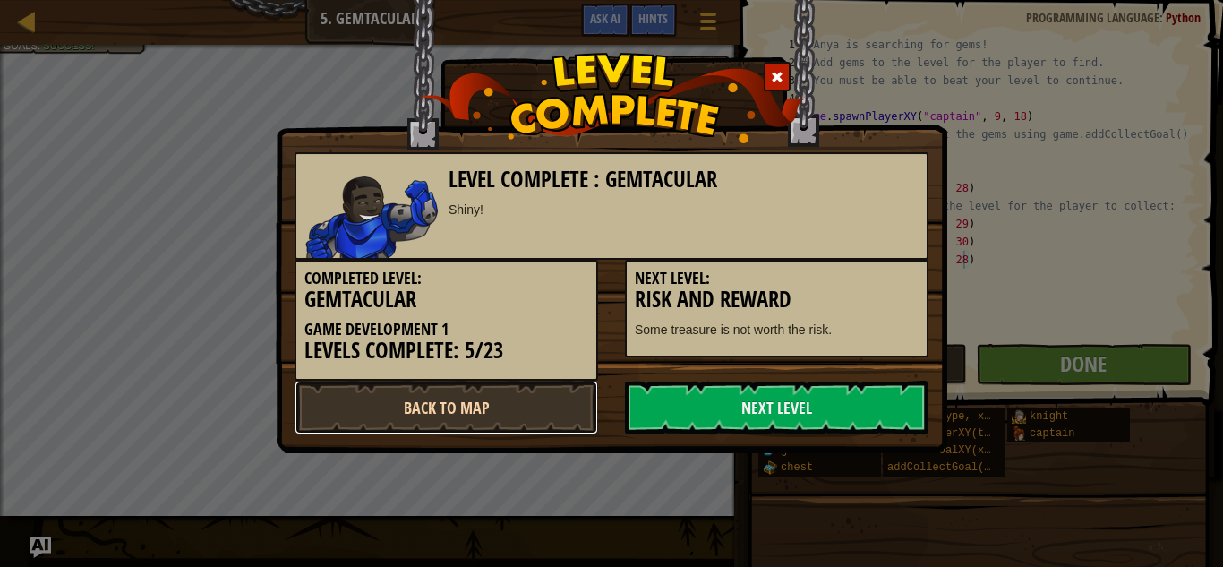
click at [513, 394] on link "Back to Map" at bounding box center [445, 407] width 303 height 54
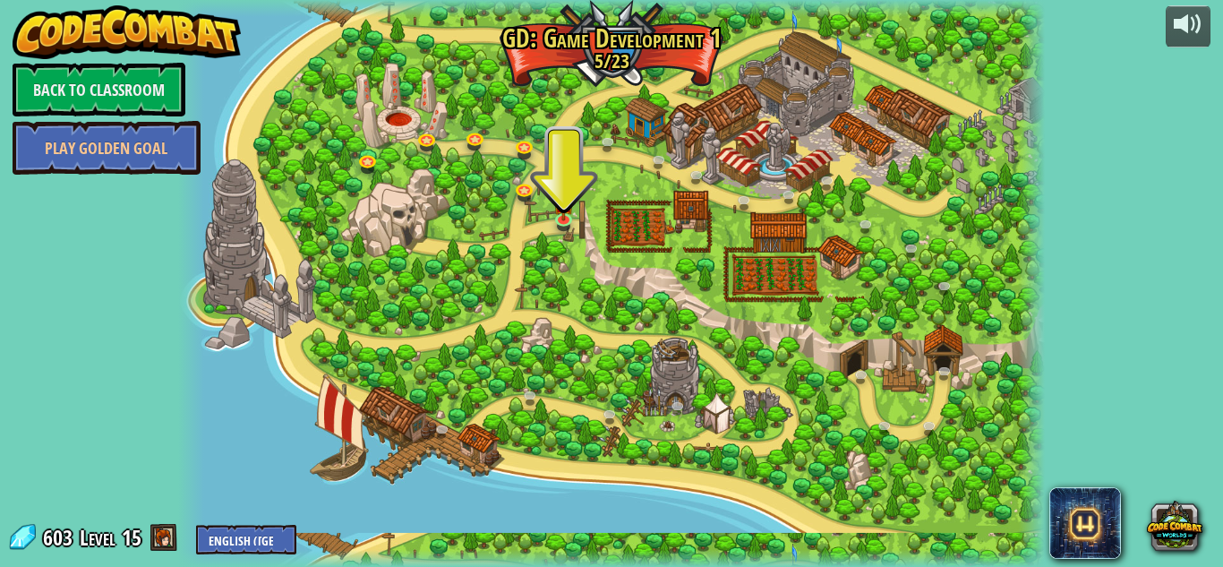
click at [167, 542] on span at bounding box center [163, 537] width 27 height 27
